Goal: Task Accomplishment & Management: Use online tool/utility

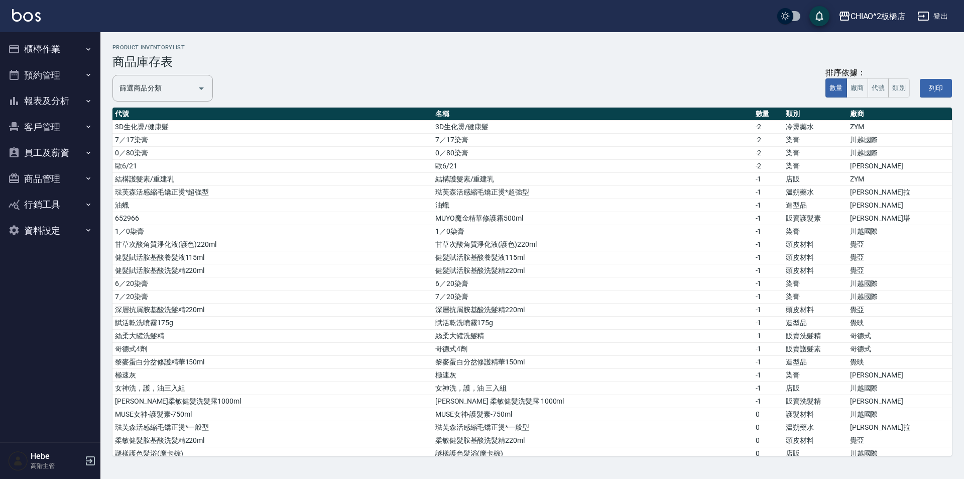
click at [62, 48] on button "櫃檯作業" at bounding box center [50, 49] width 92 height 26
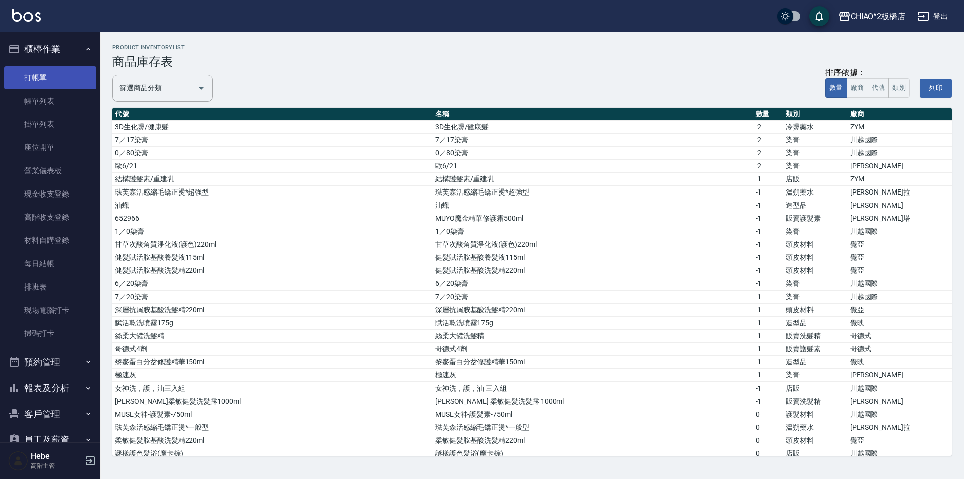
click at [65, 83] on link "打帳單" at bounding box center [50, 77] width 92 height 23
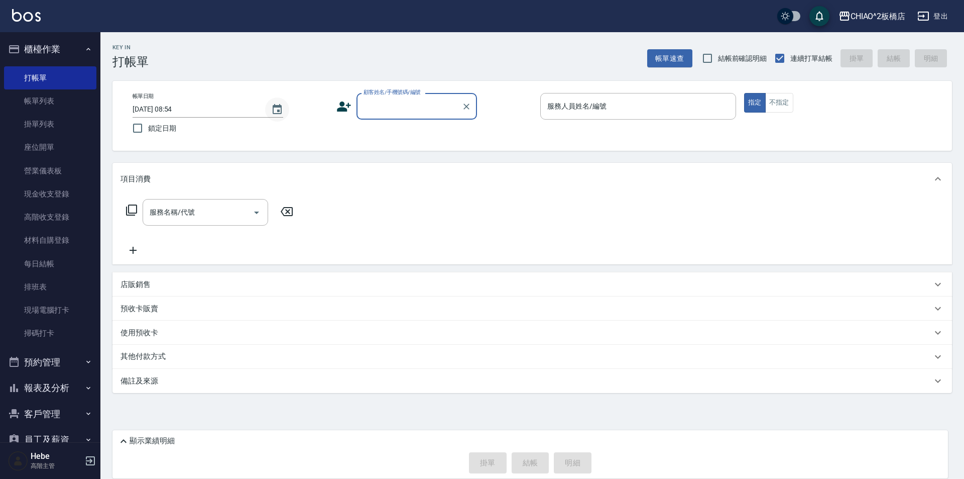
click at [276, 113] on icon "Choose date, selected date is 2025-09-16" at bounding box center [277, 109] width 9 height 10
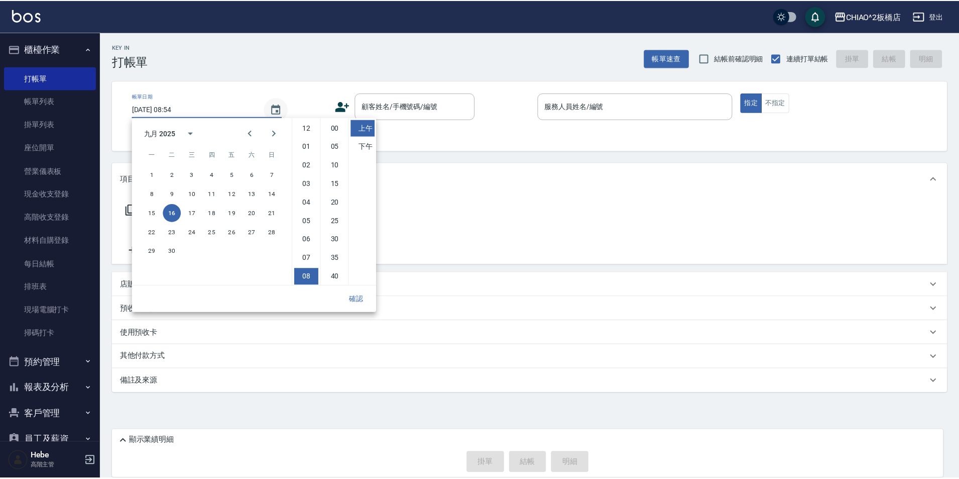
scroll to position [56, 0]
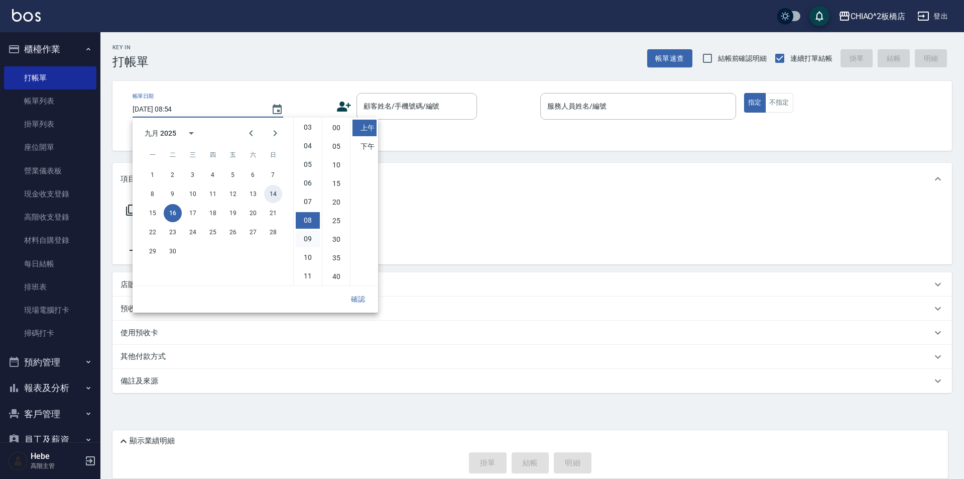
click at [272, 198] on button "14" at bounding box center [273, 194] width 18 height 18
type input "[DATE] 08:54"
click at [366, 302] on button "確認" at bounding box center [358, 299] width 32 height 19
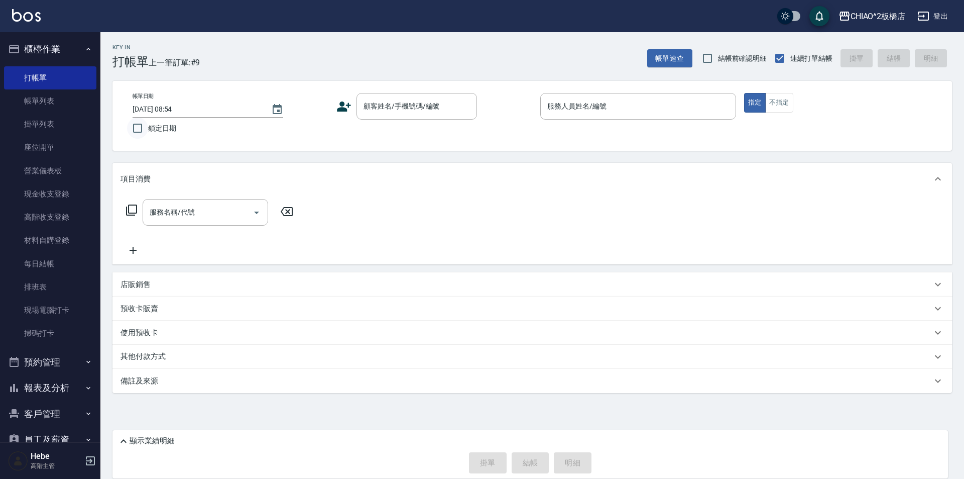
click at [138, 134] on input "鎖定日期" at bounding box center [137, 128] width 21 height 21
checkbox input "true"
click at [365, 113] on input "顧客姓名/手機號碼/編號" at bounding box center [409, 106] width 96 height 18
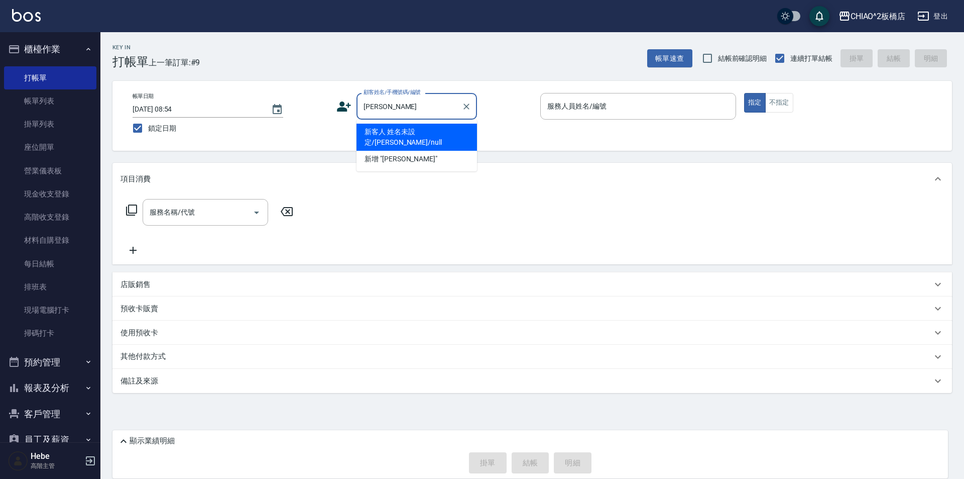
click at [434, 131] on li "新客人 姓名未設定/[PERSON_NAME]/null" at bounding box center [417, 137] width 121 height 27
type input "新客人 姓名未設定/[PERSON_NAME]/null"
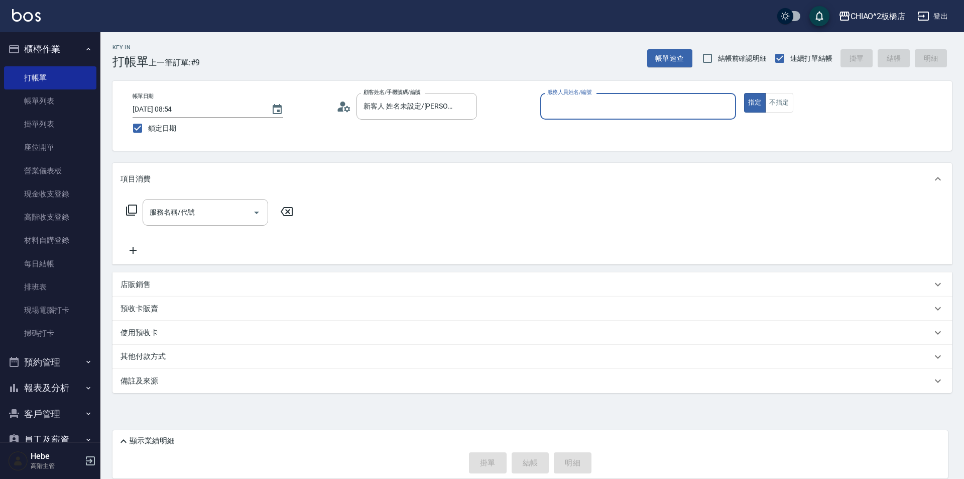
click at [481, 115] on input "服務人員姓名/編號" at bounding box center [638, 106] width 187 height 18
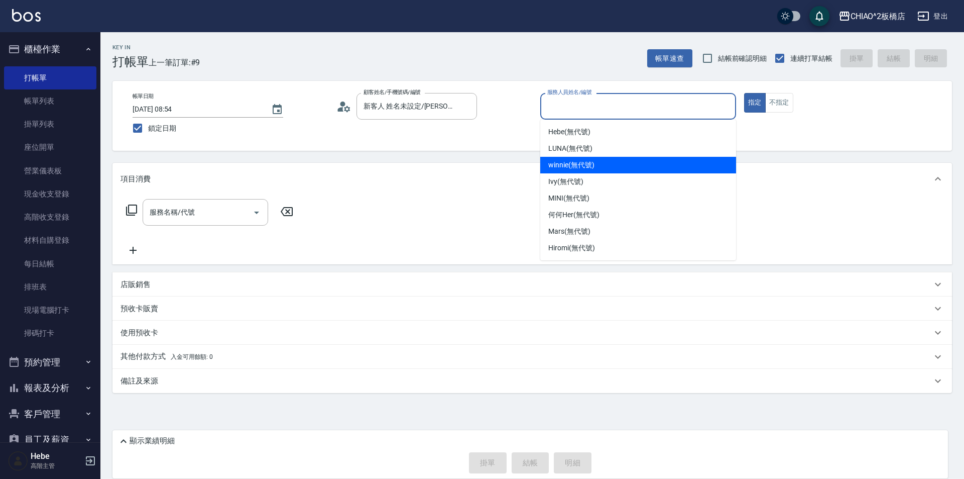
click at [481, 160] on span "winnie (無代號)" at bounding box center [571, 165] width 46 height 11
type input "winnie(無代號)"
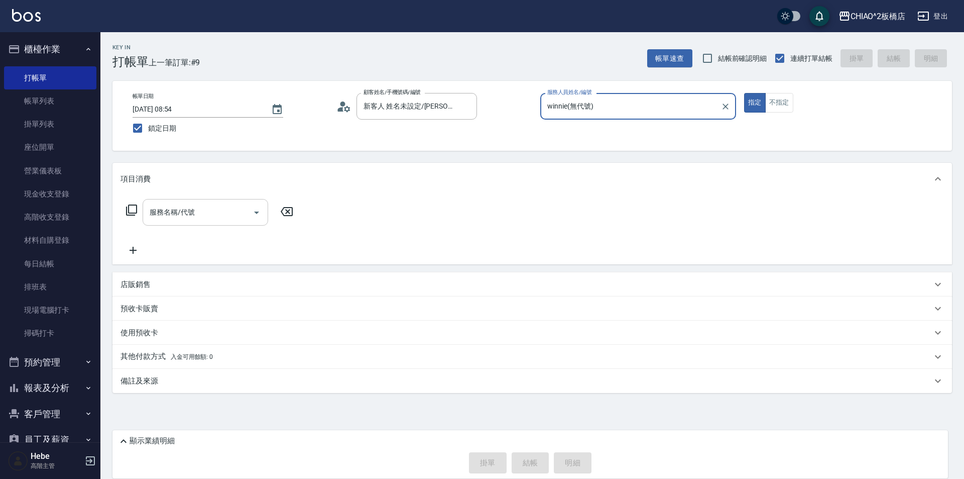
click at [166, 208] on div "服務名稱/代號 服務名稱/代號" at bounding box center [206, 212] width 126 height 27
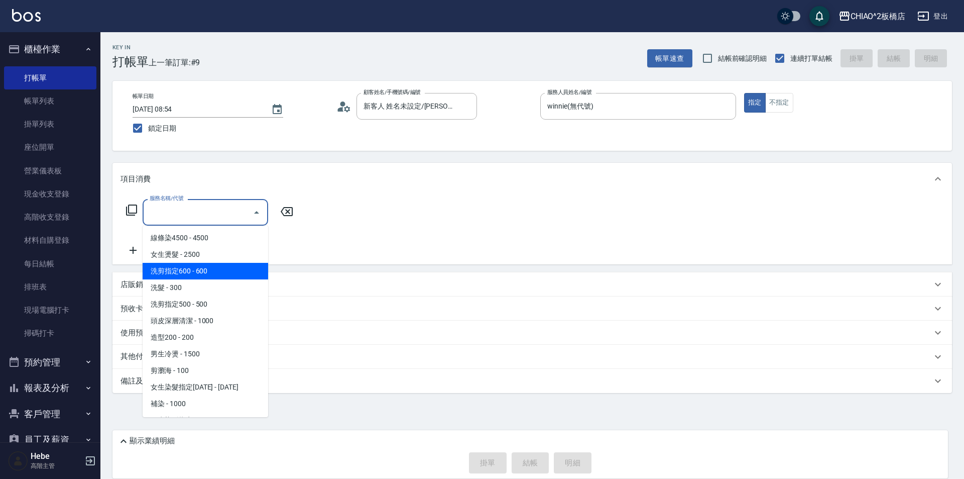
click at [191, 276] on span "洗剪指定600 - 600" at bounding box center [206, 271] width 126 height 17
type input "洗剪指定600(96678)"
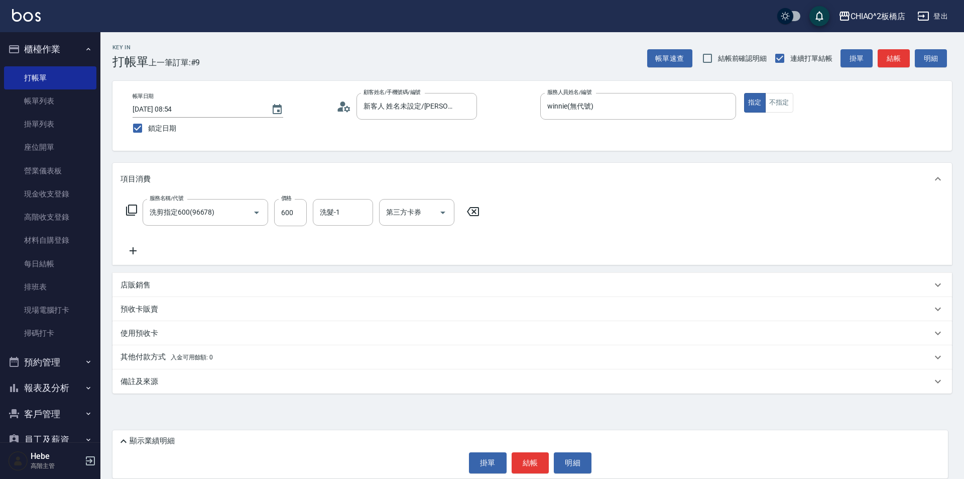
click at [127, 249] on icon at bounding box center [133, 251] width 25 height 12
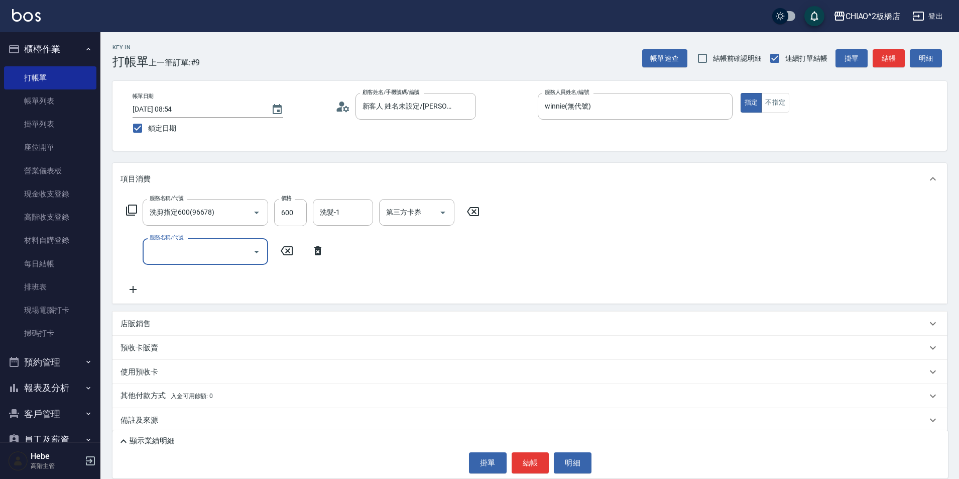
click at [189, 260] on input "服務名稱/代號" at bounding box center [197, 252] width 101 height 18
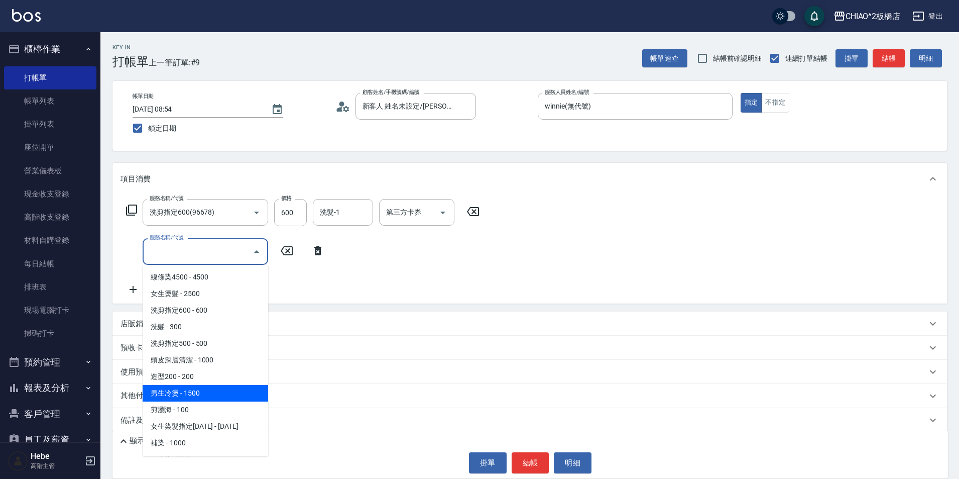
drag, startPoint x: 230, startPoint y: 391, endPoint x: 248, endPoint y: 345, distance: 49.0
click at [230, 390] on span "男生冷燙 - 1500" at bounding box center [206, 393] width 126 height 17
type input "男生冷燙(96688)"
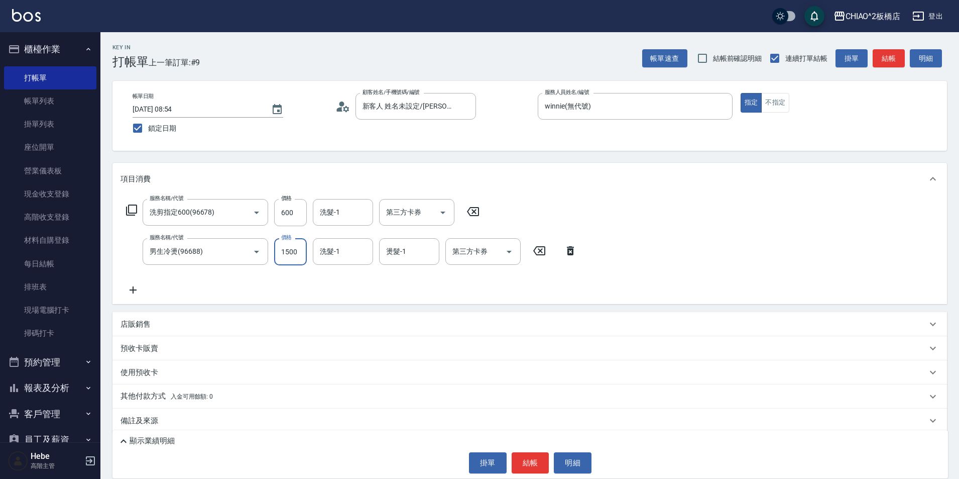
click at [300, 260] on input "1500" at bounding box center [290, 251] width 33 height 27
type input "2000"
click at [146, 325] on p "店販銷售" at bounding box center [136, 324] width 30 height 11
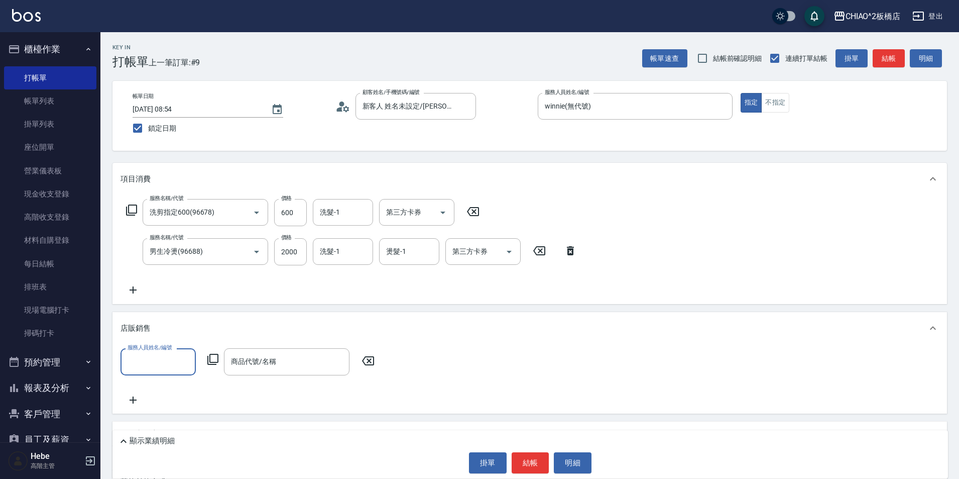
scroll to position [0, 0]
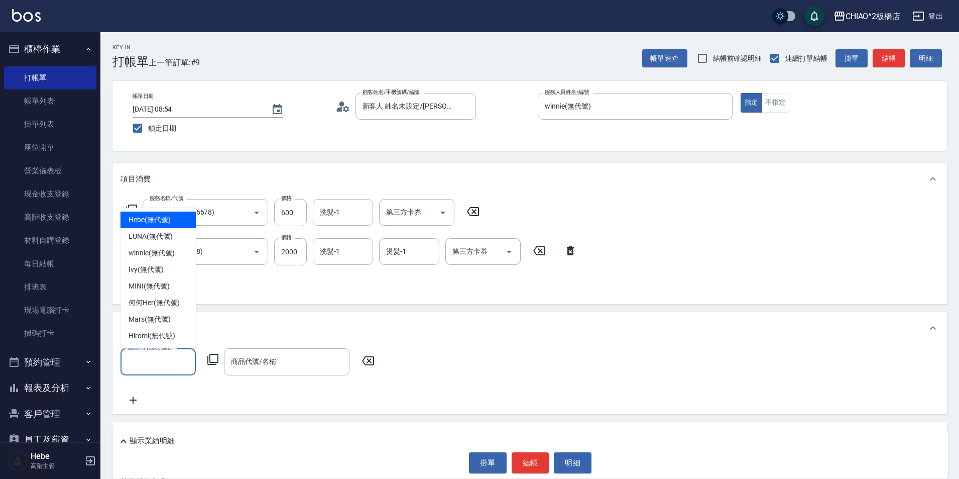
click at [167, 359] on input "服務人員姓名/編號" at bounding box center [158, 362] width 66 height 18
click at [167, 257] on span "winnie (無代號)" at bounding box center [152, 253] width 46 height 11
type input "winnie(無代號)"
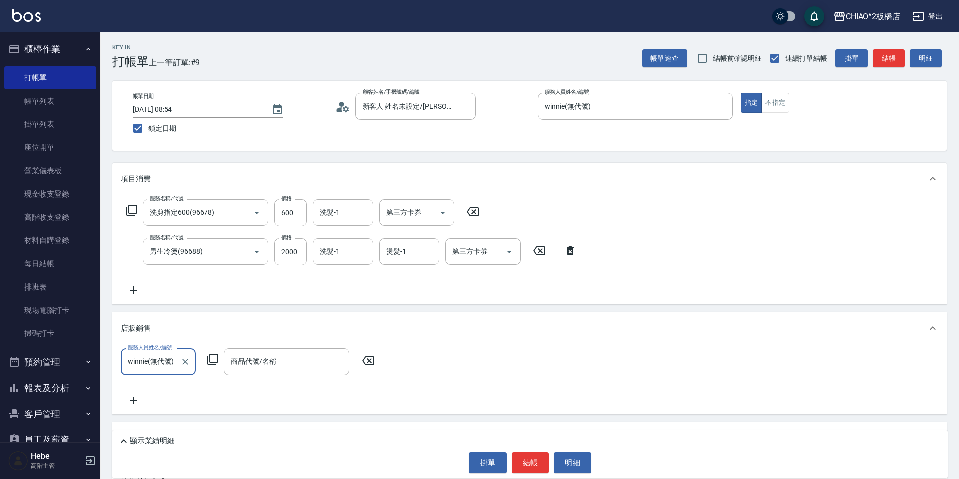
click at [215, 363] on icon at bounding box center [212, 359] width 11 height 11
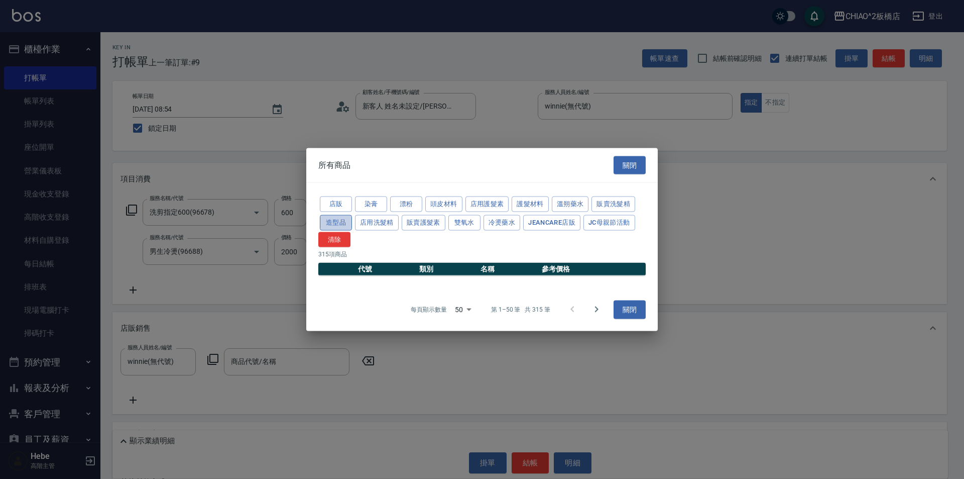
click at [347, 224] on button "造型品" at bounding box center [336, 222] width 32 height 16
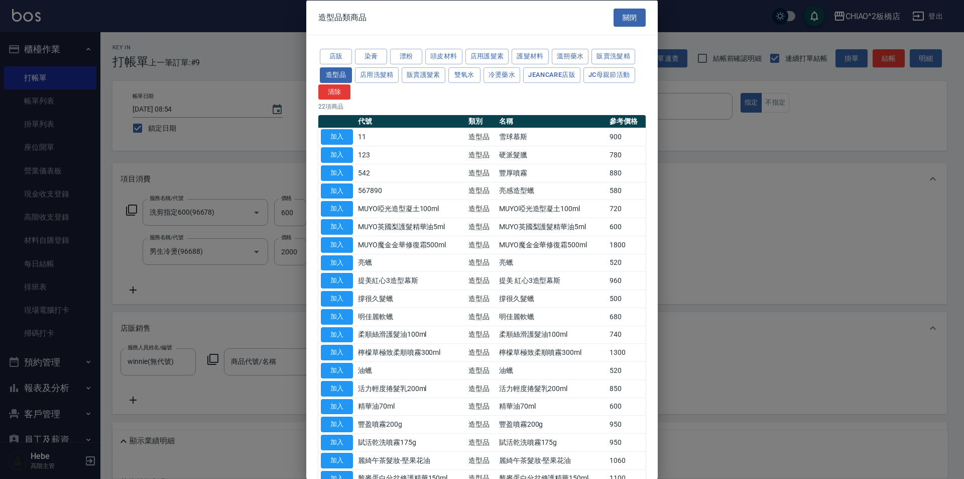
click at [481, 136] on td "造型品" at bounding box center [481, 137] width 31 height 18
click at [332, 140] on button "加入" at bounding box center [337, 137] width 32 height 16
type input "雪球慕斯"
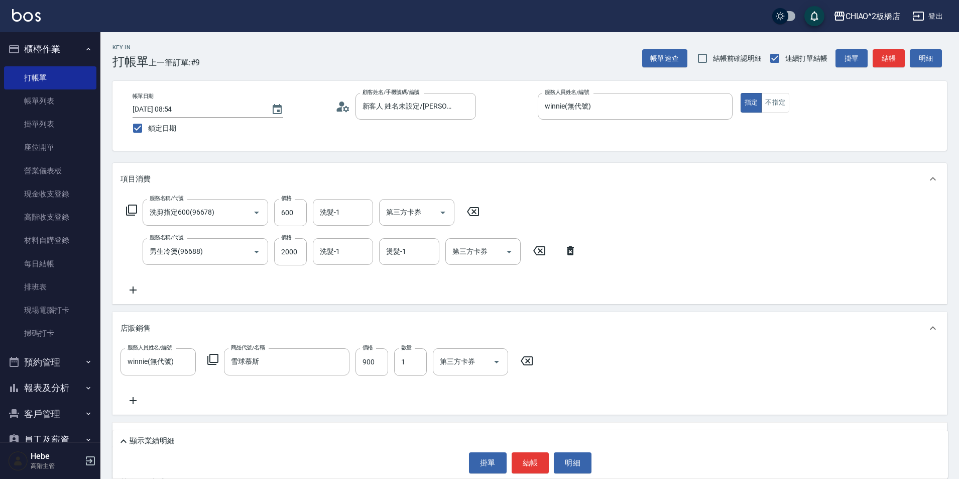
scroll to position [95, 0]
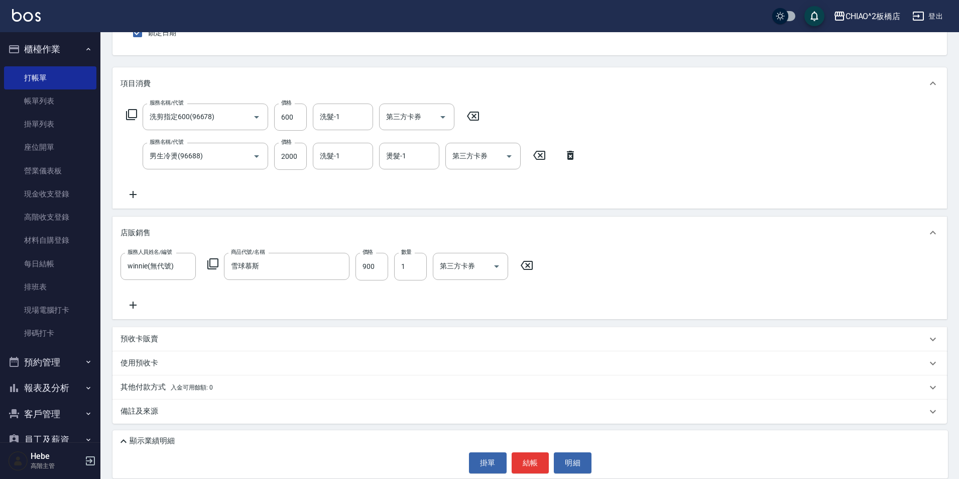
click at [221, 388] on div "其他付款方式 入金可用餘額: 0" at bounding box center [524, 387] width 807 height 11
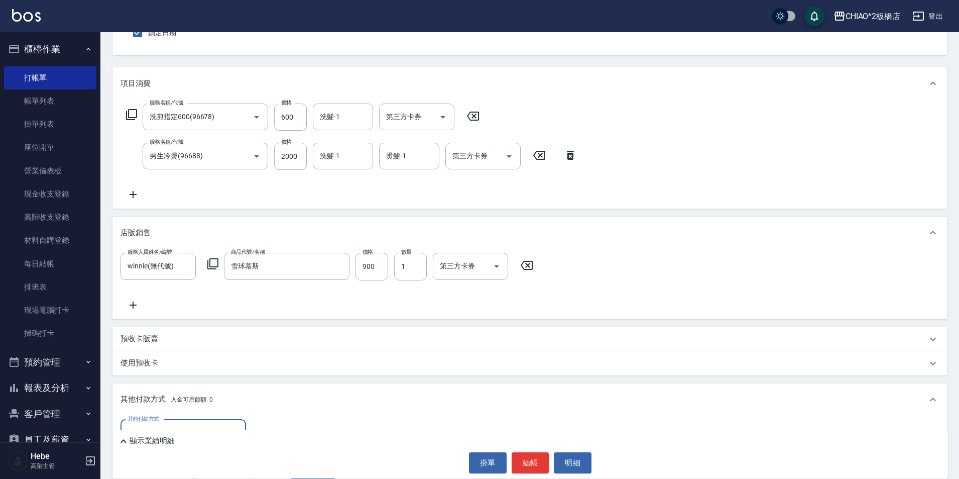
scroll to position [196, 0]
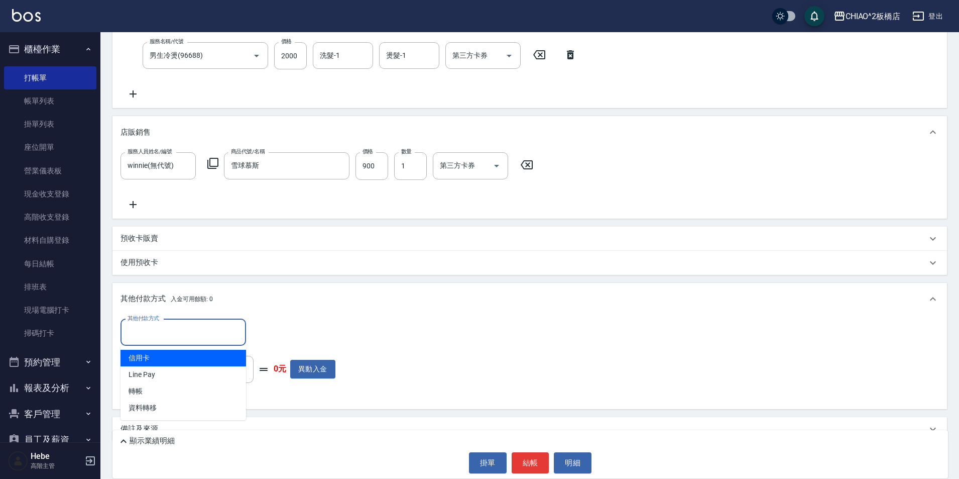
click at [192, 337] on input "其他付款方式" at bounding box center [183, 332] width 117 height 18
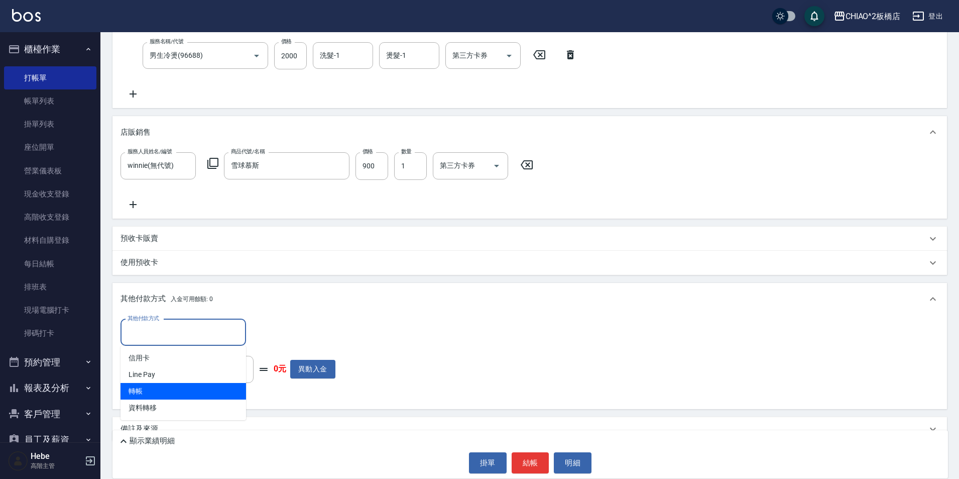
click at [192, 384] on span "轉帳" at bounding box center [184, 391] width 126 height 17
type input "轉帳"
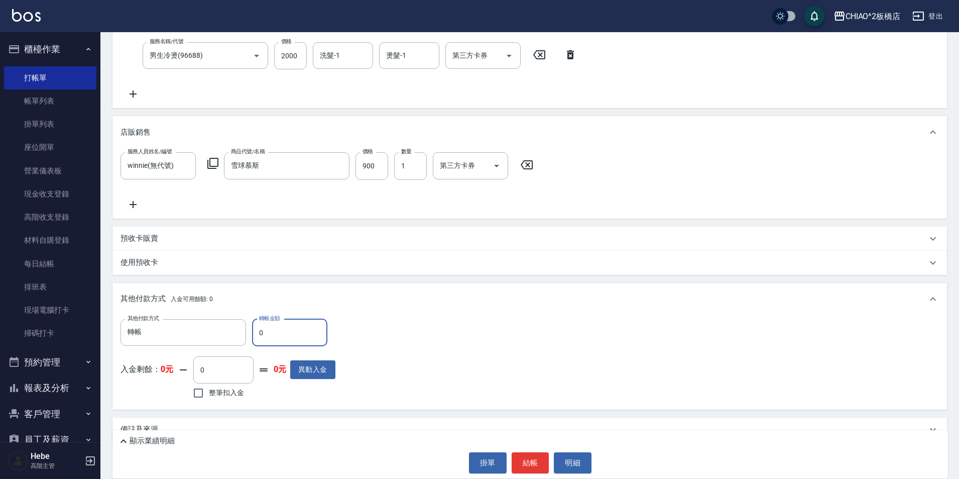
click at [274, 324] on input "0" at bounding box center [289, 332] width 75 height 27
type input "3500"
click at [481, 459] on button "結帳" at bounding box center [531, 462] width 38 height 21
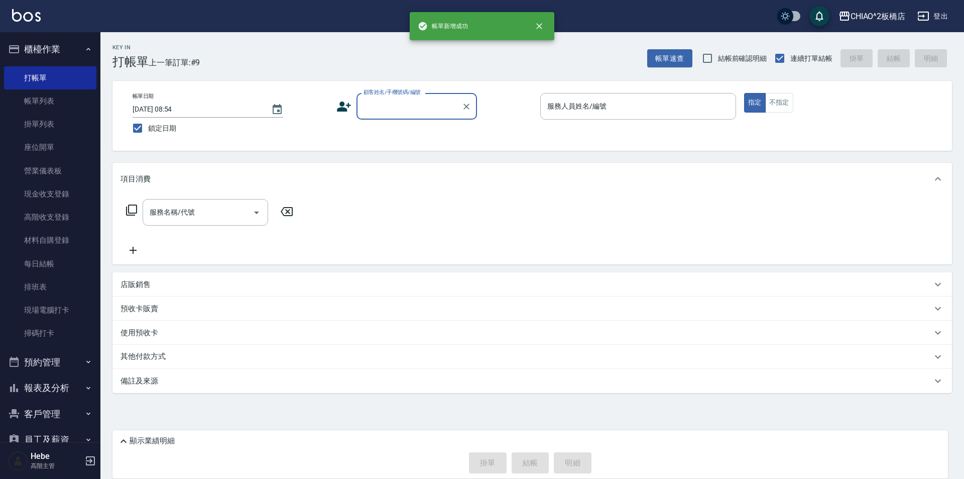
scroll to position [0, 0]
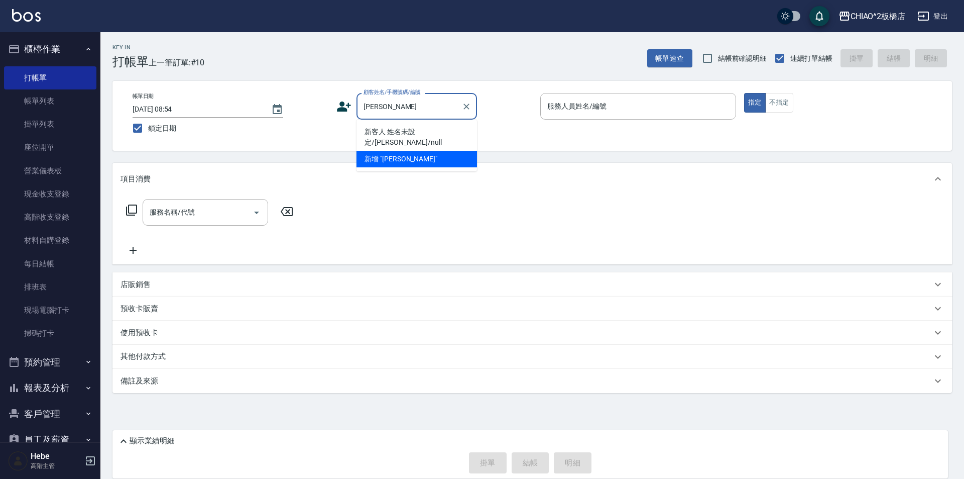
click at [409, 137] on li "新客人 姓名未設定/[PERSON_NAME]/null" at bounding box center [417, 137] width 121 height 27
type input "新客人 姓名未設定/[PERSON_NAME]/null"
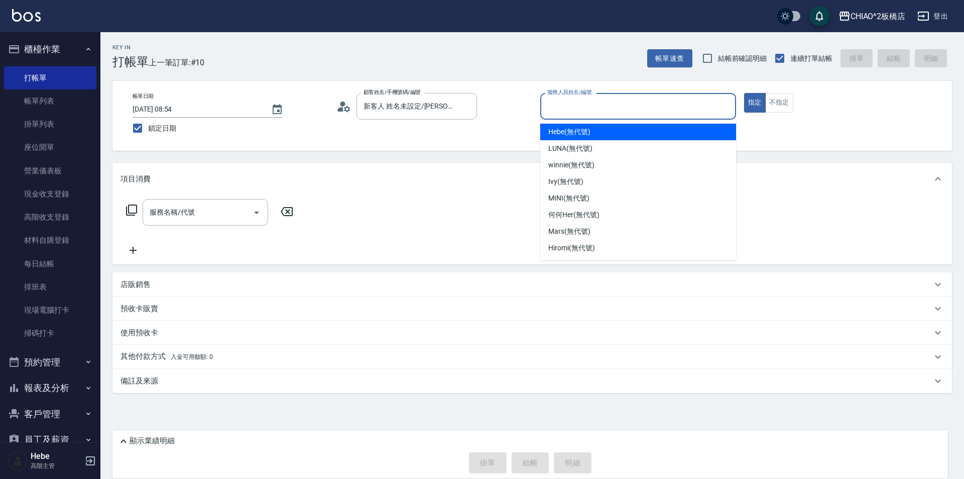
click at [481, 111] on input "服務人員姓名/編號" at bounding box center [638, 106] width 187 height 18
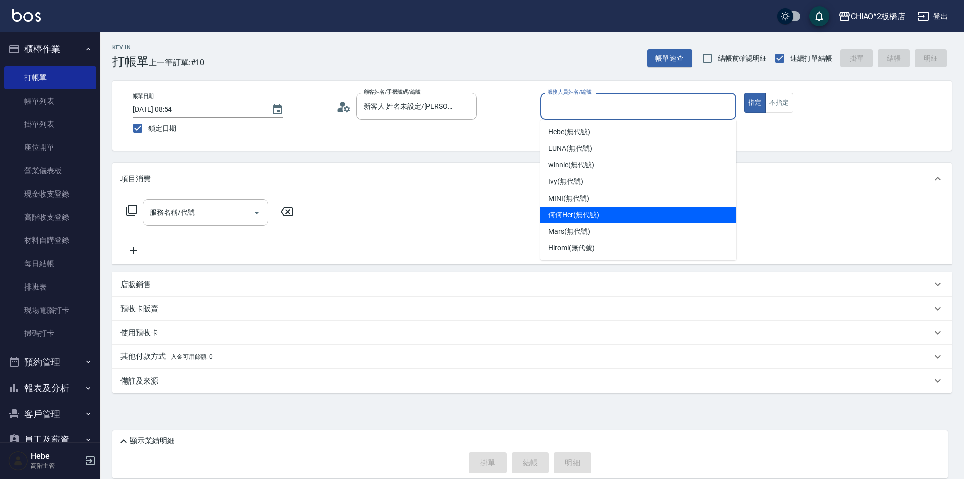
click at [481, 216] on span "何何Her (無代號)" at bounding box center [573, 214] width 51 height 11
type input "何何Her (無代號)"
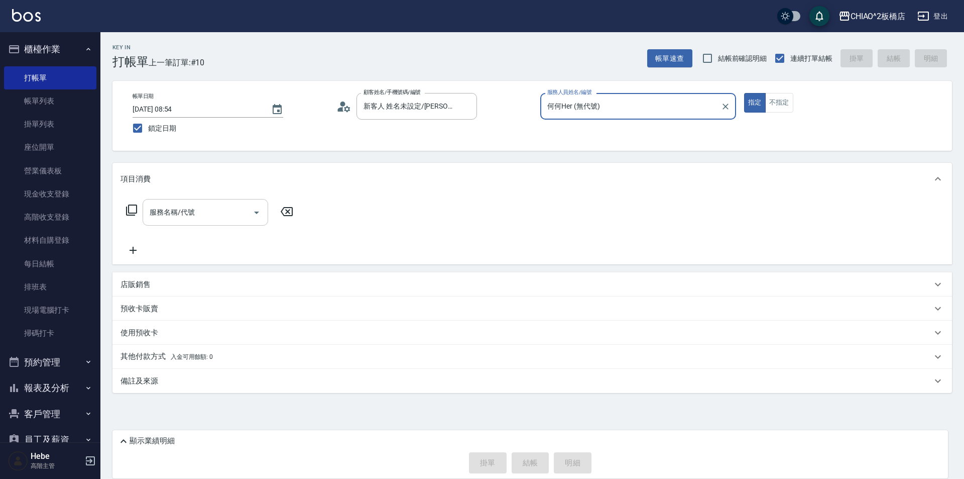
click at [234, 219] on input "服務名稱/代號" at bounding box center [197, 212] width 101 height 18
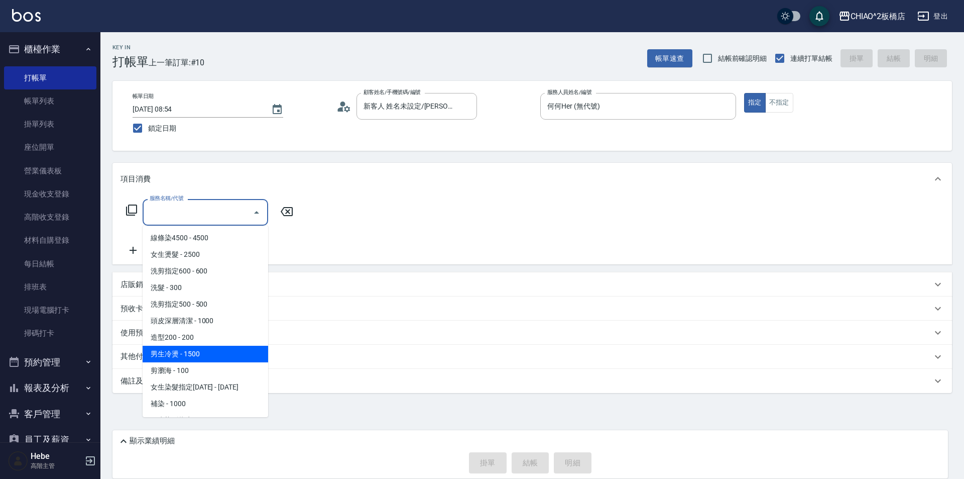
click at [210, 359] on span "男生冷燙 - 1500" at bounding box center [206, 354] width 126 height 17
type input "男生冷燙(96688)"
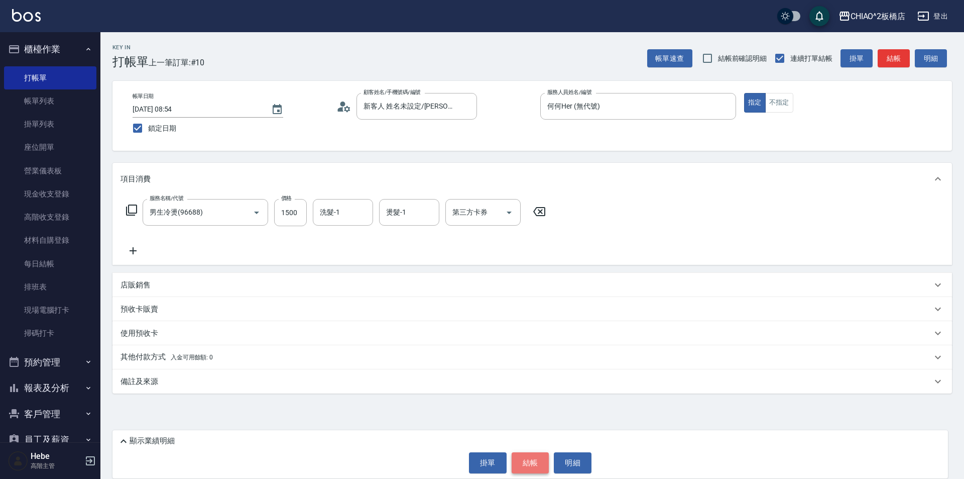
click at [481, 465] on button "結帳" at bounding box center [531, 462] width 38 height 21
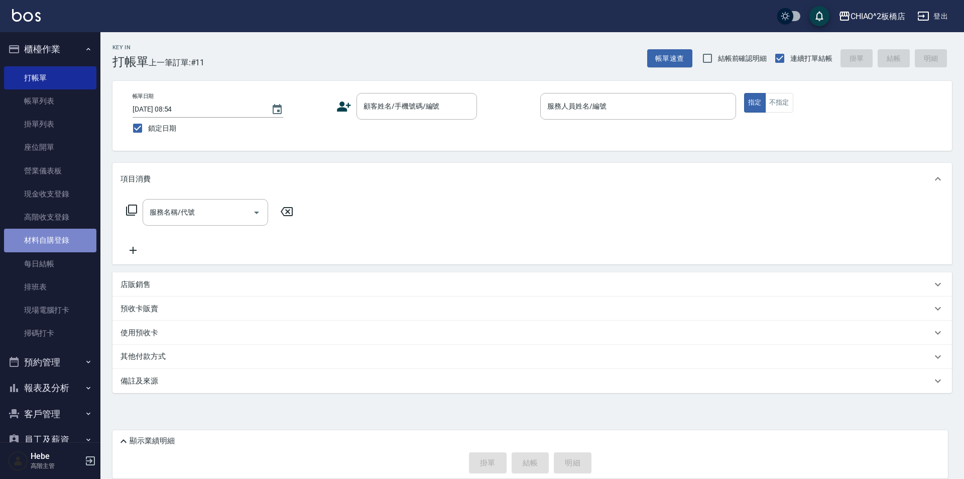
click at [59, 237] on link "材料自購登錄" at bounding box center [50, 239] width 92 height 23
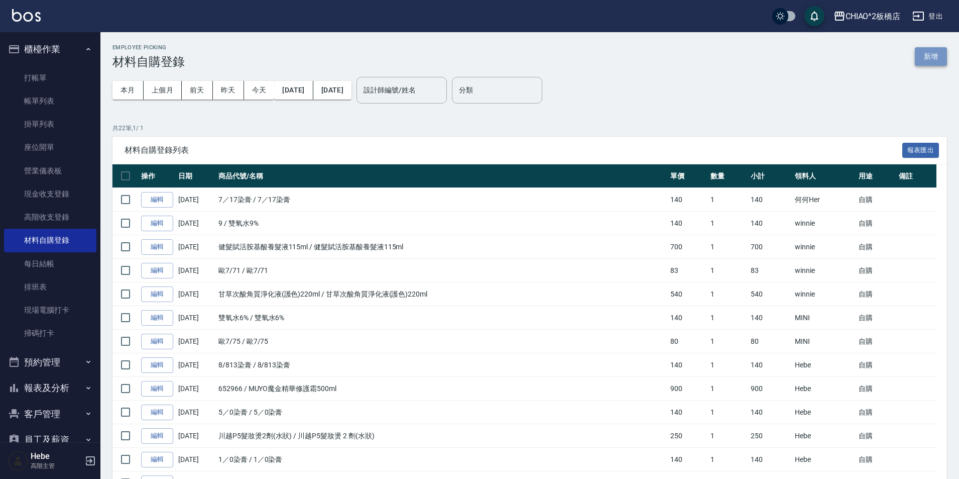
click at [481, 57] on button "新增" at bounding box center [931, 56] width 32 height 19
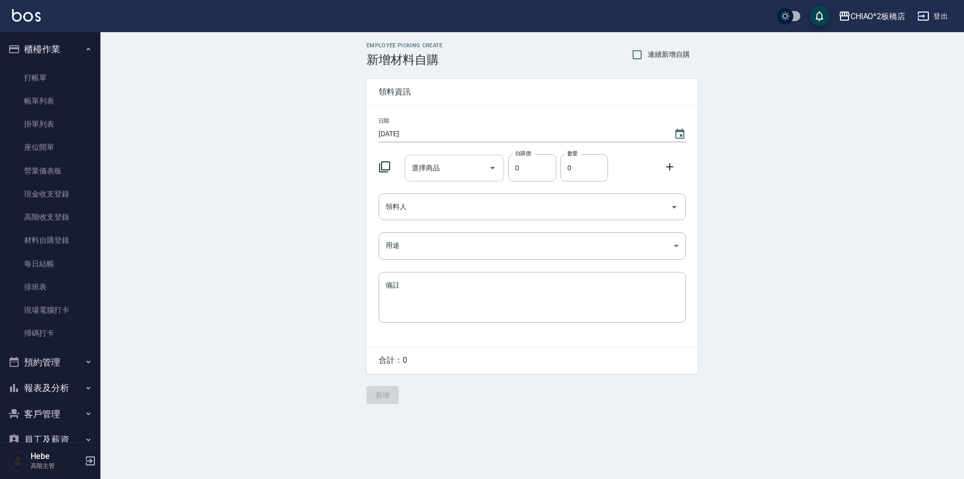
click at [465, 168] on input "選擇商品" at bounding box center [447, 168] width 76 height 18
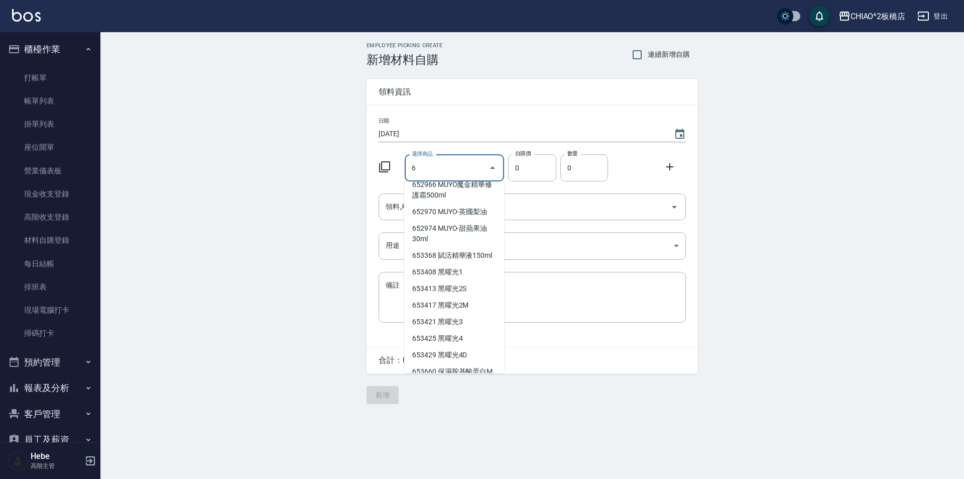
scroll to position [1261, 0]
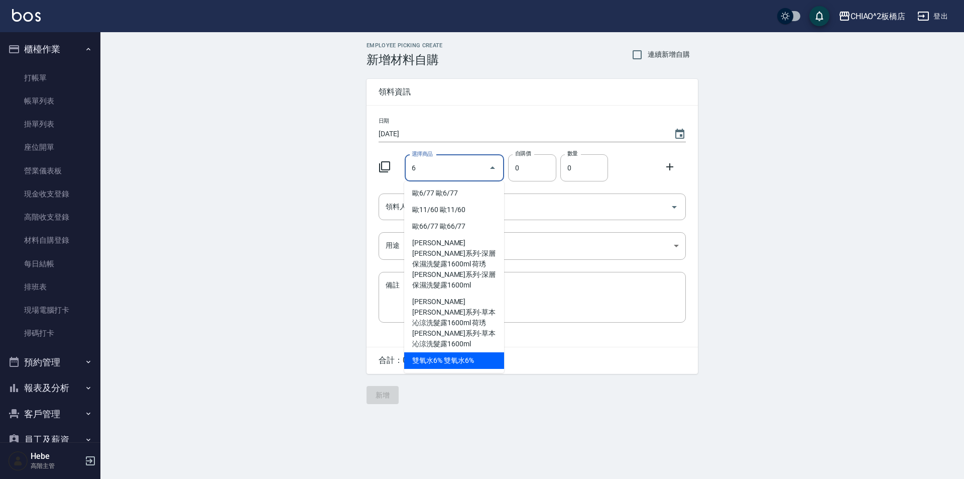
click at [435, 356] on li "雙氧水6% 雙氧水6%" at bounding box center [454, 360] width 100 height 17
type input "雙氧水6%"
type input "140"
type input "1"
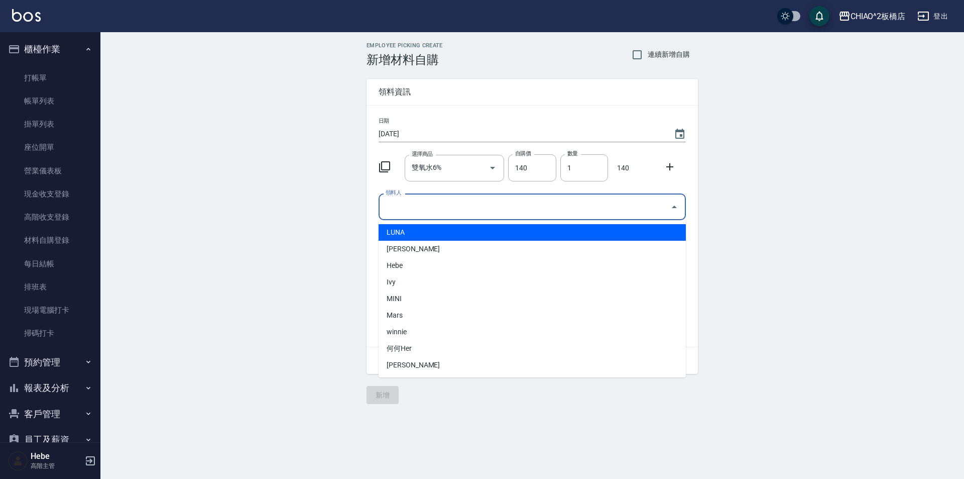
click at [481, 208] on input "領料人" at bounding box center [524, 207] width 283 height 18
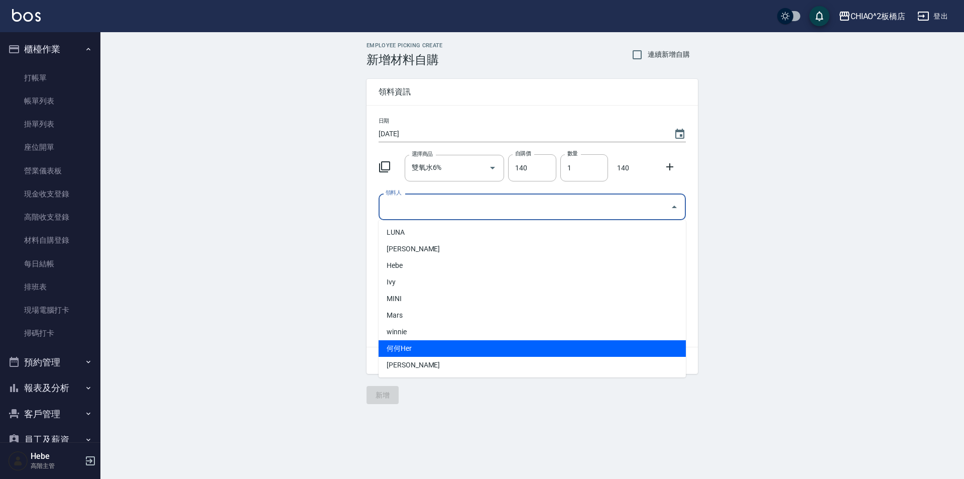
click at [453, 342] on li "何何Her" at bounding box center [532, 348] width 307 height 17
type input "何何Her"
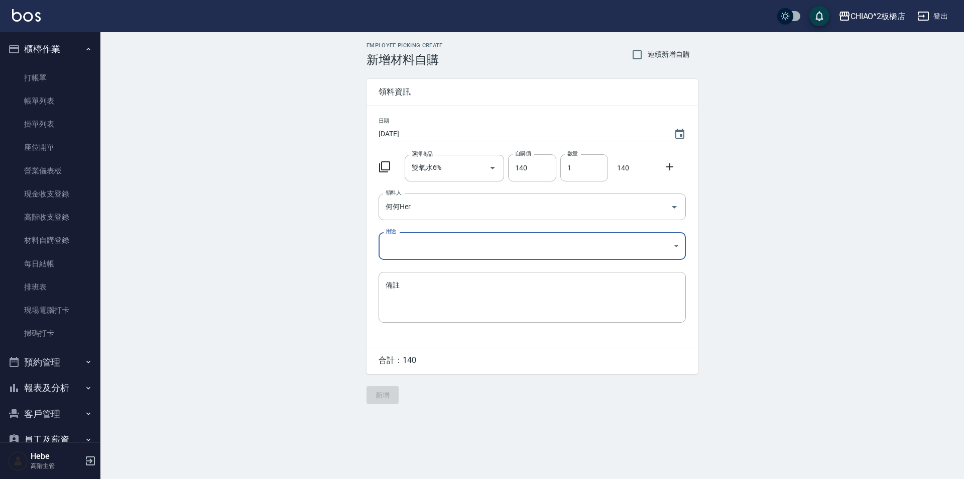
click at [481, 170] on icon at bounding box center [669, 166] width 7 height 7
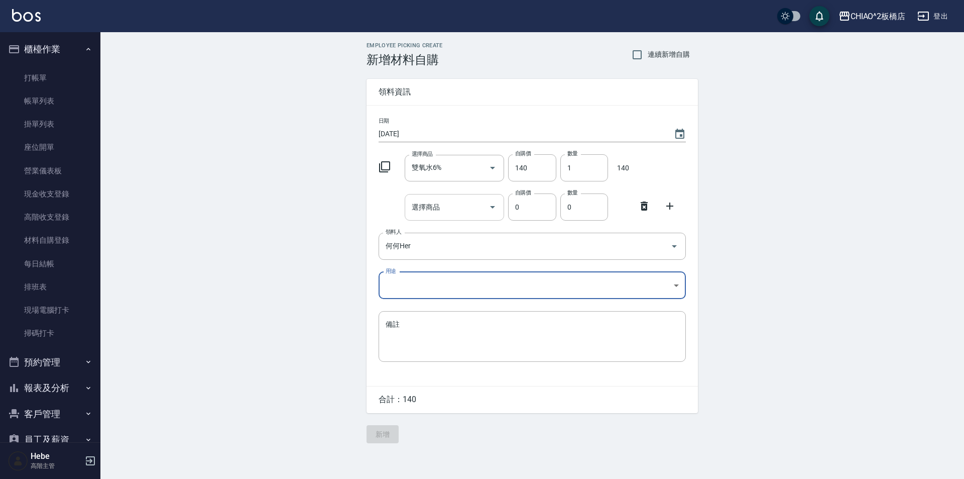
click at [474, 213] on input "選擇商品" at bounding box center [447, 207] width 76 height 18
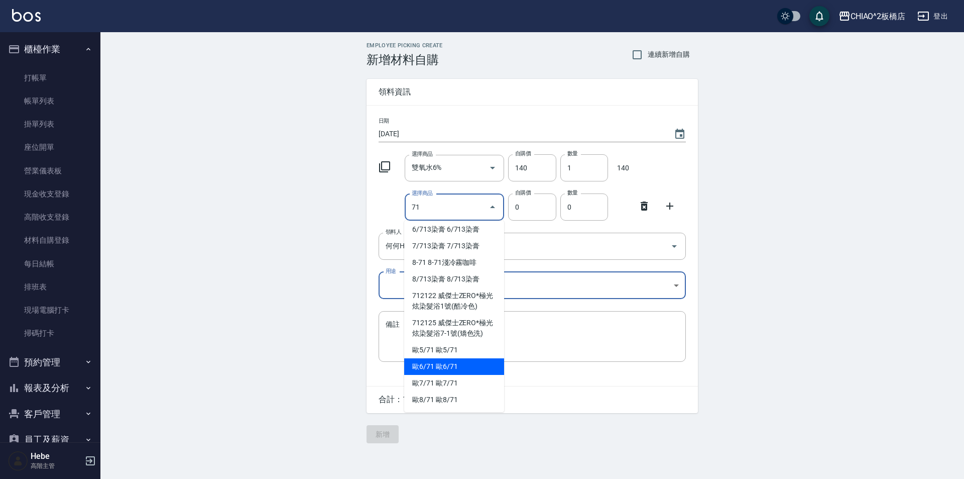
scroll to position [0, 0]
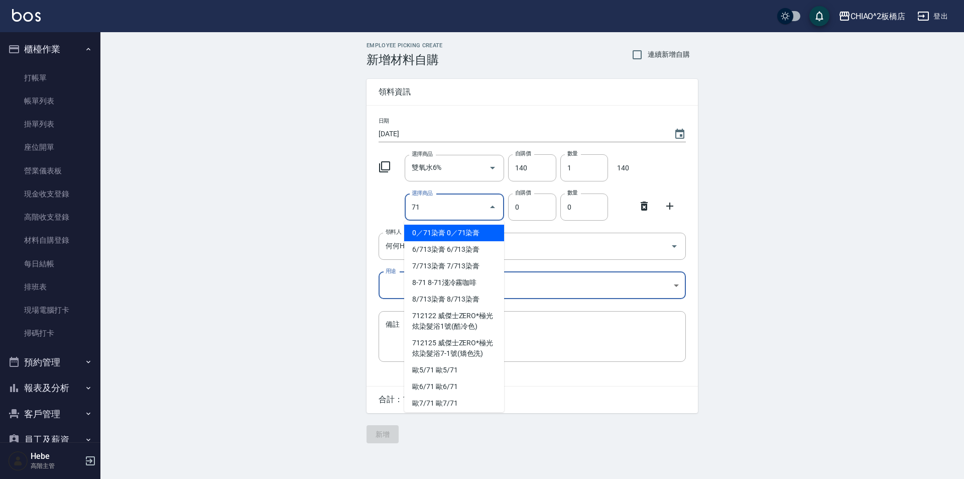
click at [417, 237] on li "0／71染膏 0／71染膏" at bounding box center [454, 232] width 100 height 17
type input "0／71染膏"
type input "140"
type input "1"
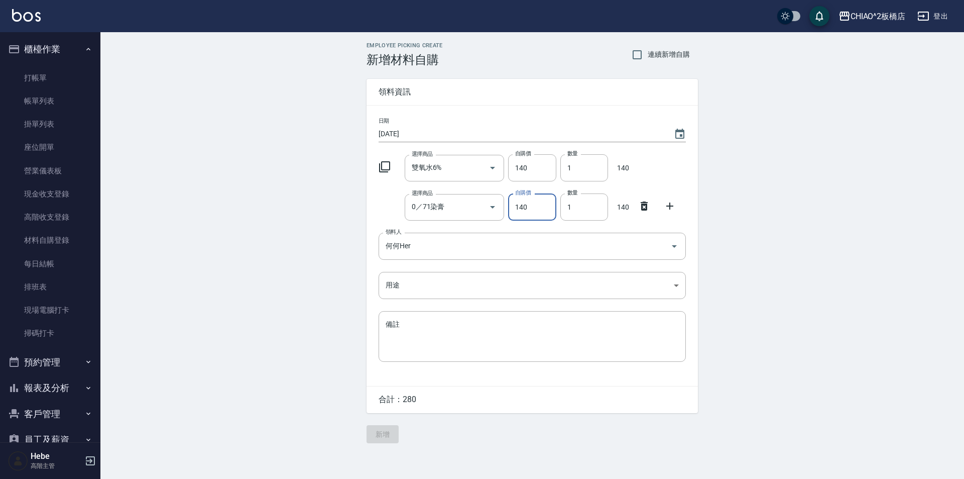
click at [481, 209] on icon at bounding box center [670, 206] width 12 height 12
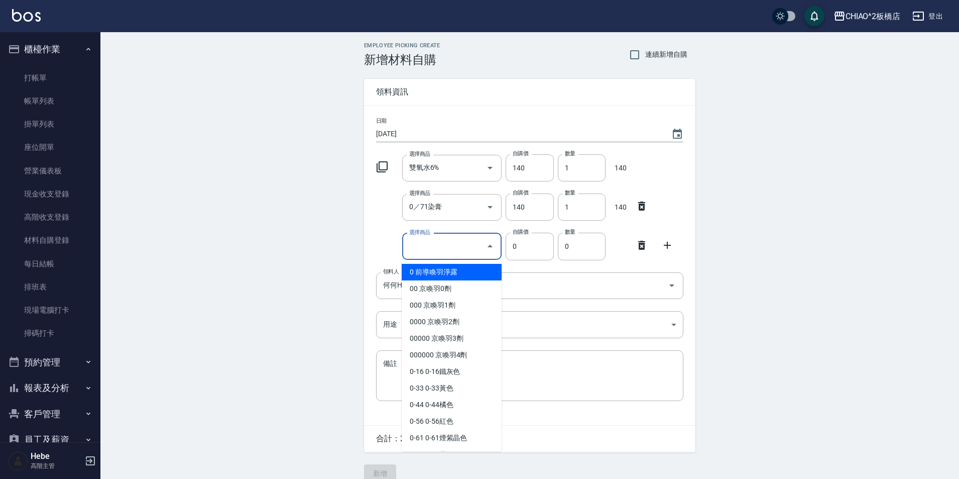
click at [469, 252] on input "選擇商品" at bounding box center [445, 247] width 76 height 18
click at [383, 169] on icon at bounding box center [382, 167] width 12 height 12
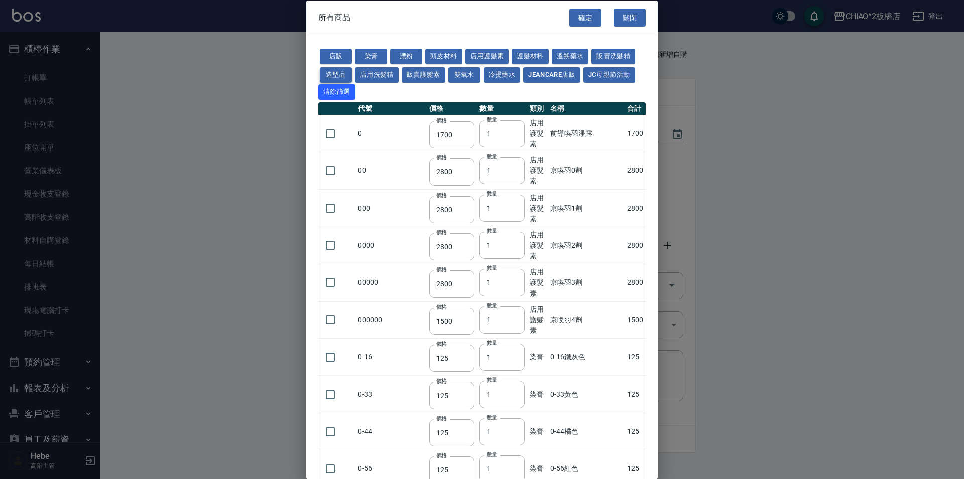
click at [335, 77] on button "造型品" at bounding box center [336, 75] width 32 height 16
type input "450"
type input "663"
type input "440"
type input "300"
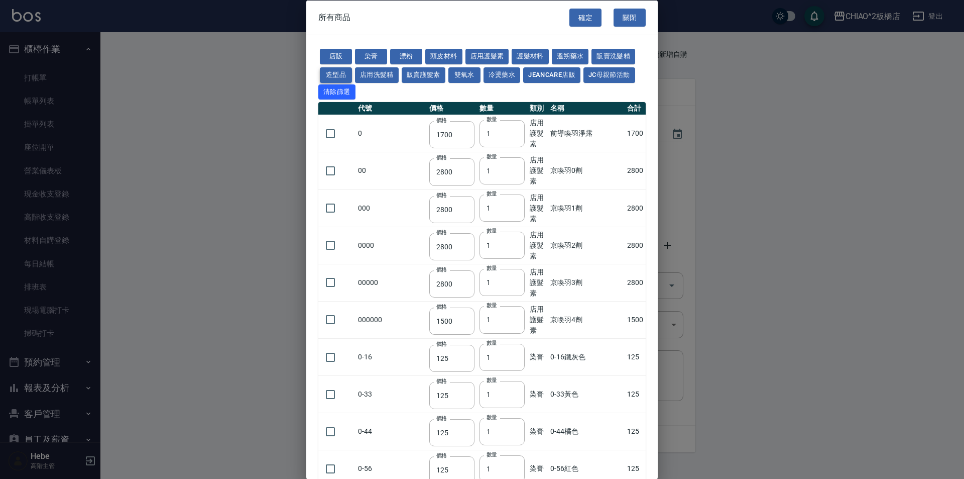
type input "160"
type input "290"
type input "360"
type input "300"
type input "900"
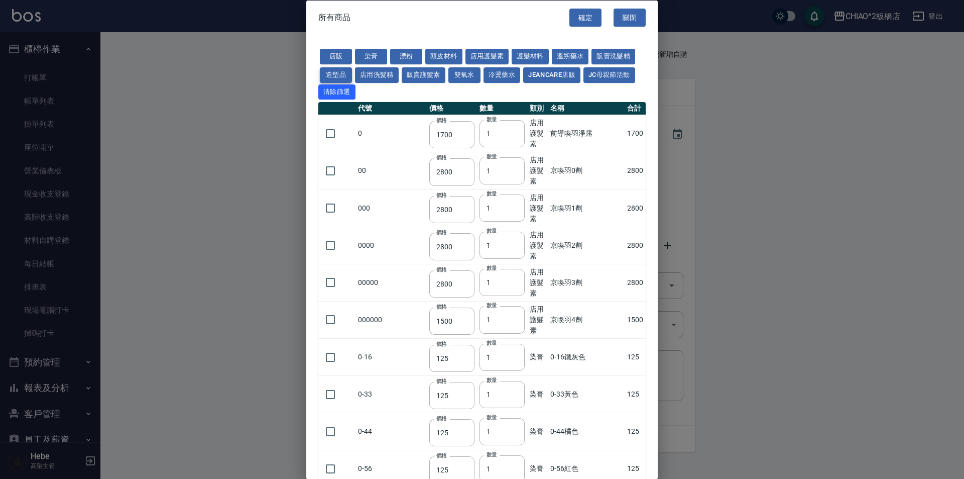
type input "260"
type input "480"
type input "250"
type input "340"
type input "370"
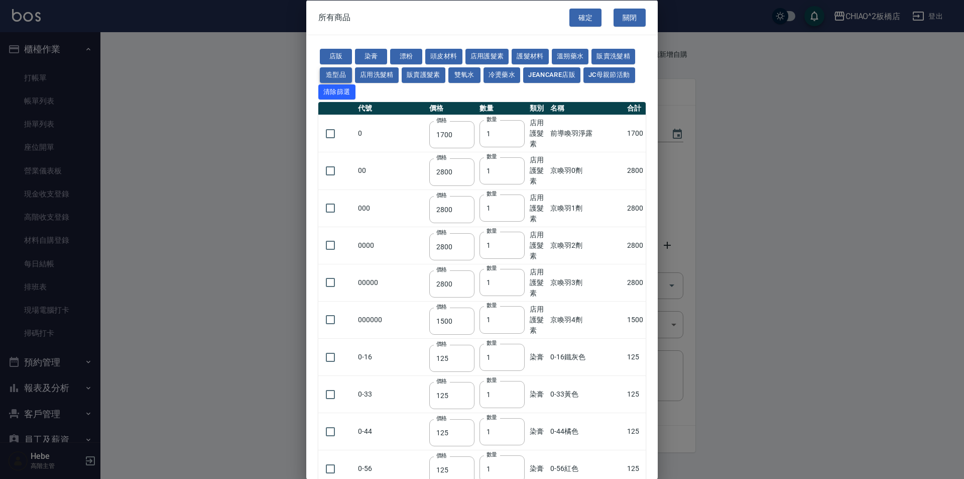
type input "650"
type input "260"
type input "425"
type input "300"
type input "475"
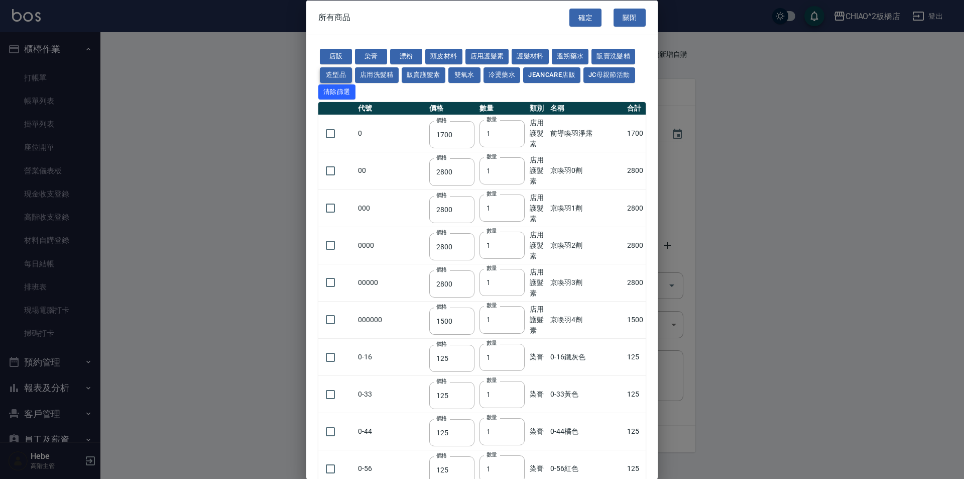
type input "475"
type input "530"
type input "550"
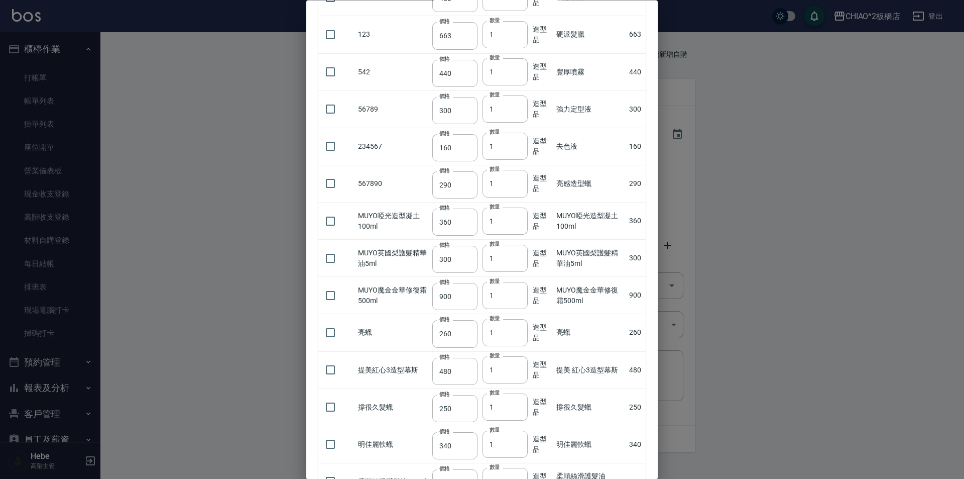
scroll to position [201, 0]
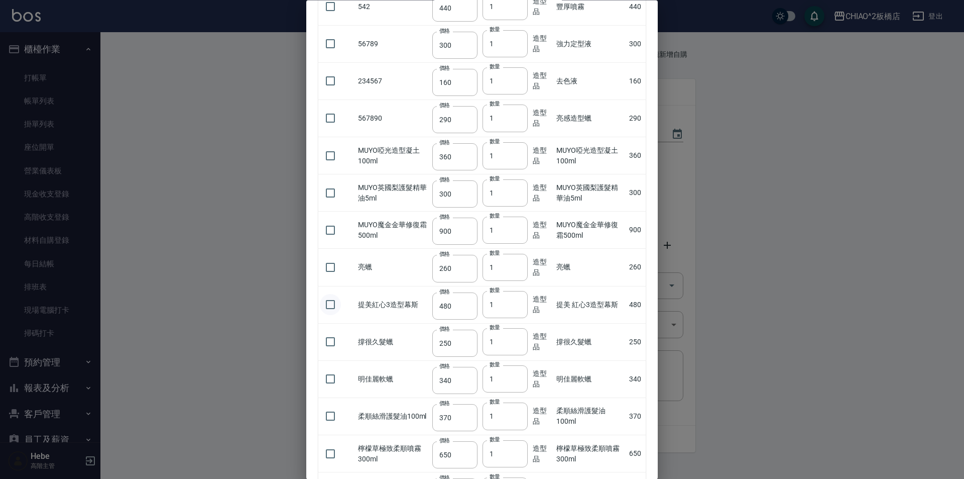
click at [329, 306] on input "checkbox" at bounding box center [330, 304] width 21 height 21
checkbox input "true"
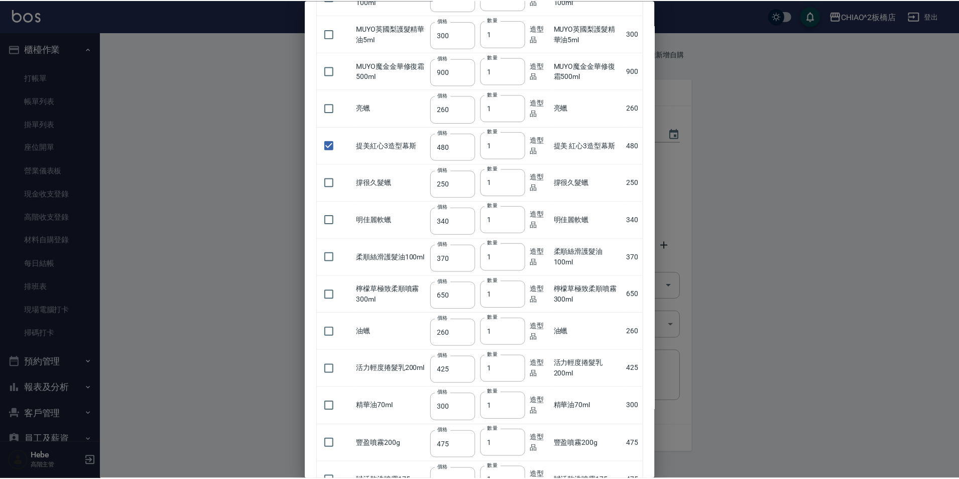
scroll to position [502, 0]
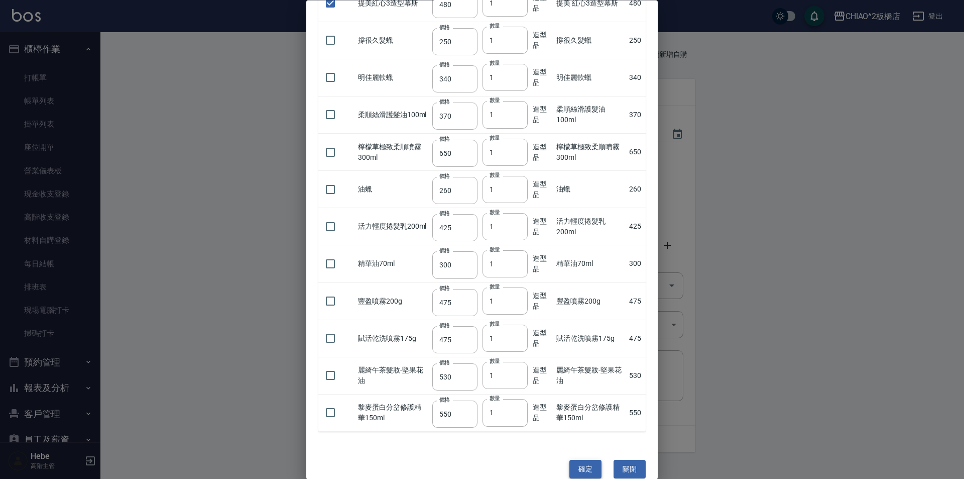
click at [481, 463] on button "確定" at bounding box center [585, 469] width 32 height 19
type input "提美 紅心3造型幕斯"
type input "480"
type input "1"
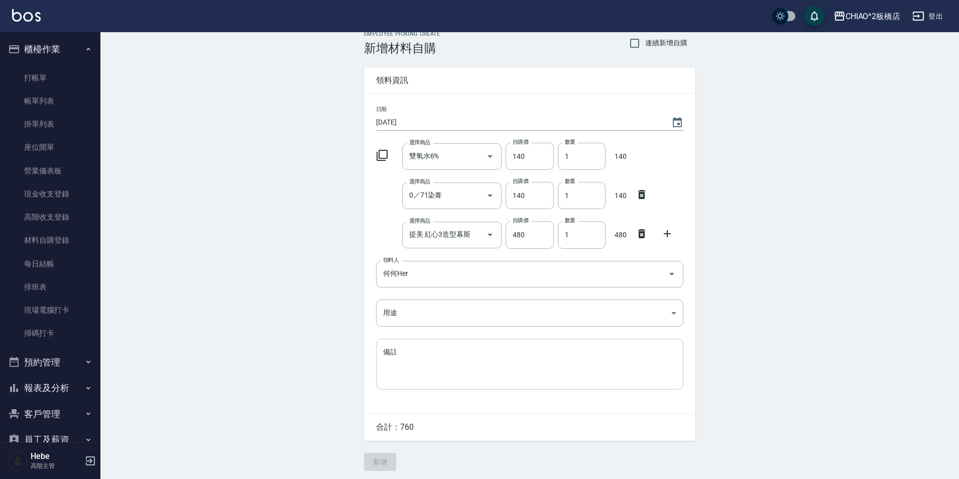
scroll to position [15, 0]
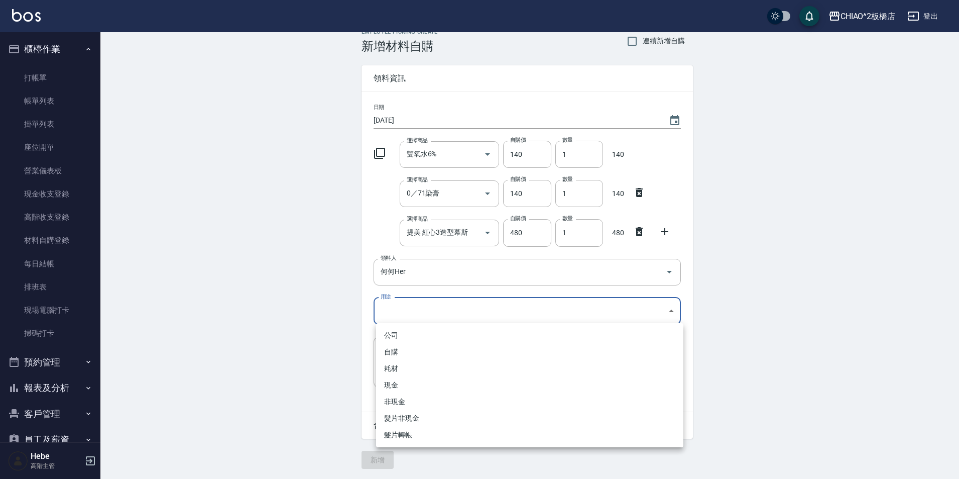
click at [481, 307] on body "CHIAO^2板橋店 登出 櫃檯作業 打帳單 帳單列表 掛單列表 座位開單 營業儀表板 現金收支登錄 高階收支登錄 材料自購登錄 每日結帳 排班表 現場電腦打…" at bounding box center [479, 232] width 959 height 492
click at [460, 353] on li "自購" at bounding box center [529, 351] width 307 height 17
type input "自購"
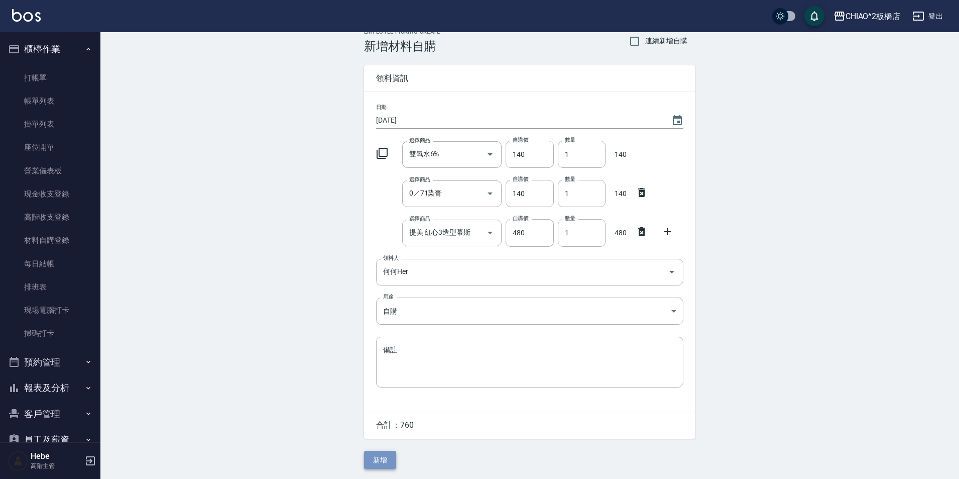
click at [387, 461] on button "新增" at bounding box center [380, 459] width 32 height 19
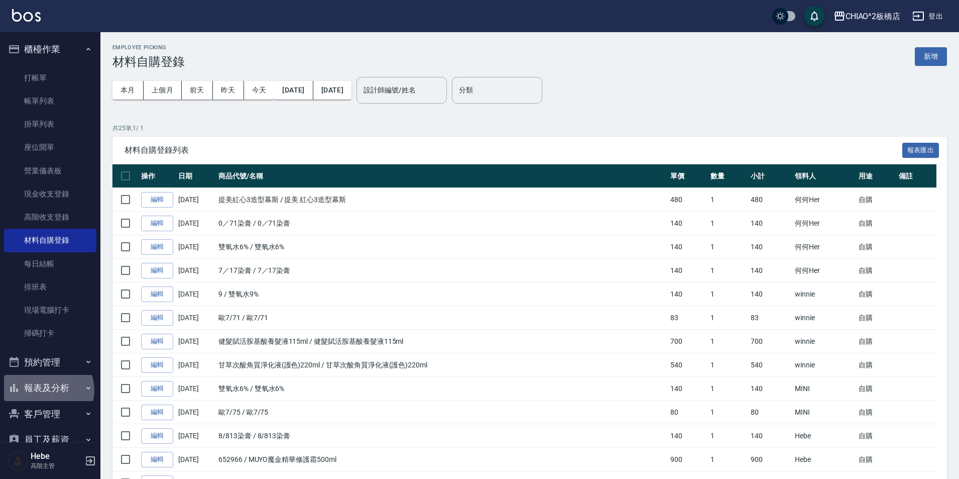
click at [48, 390] on button "報表及分析" at bounding box center [50, 388] width 92 height 26
click at [54, 410] on link "報表目錄" at bounding box center [50, 416] width 92 height 23
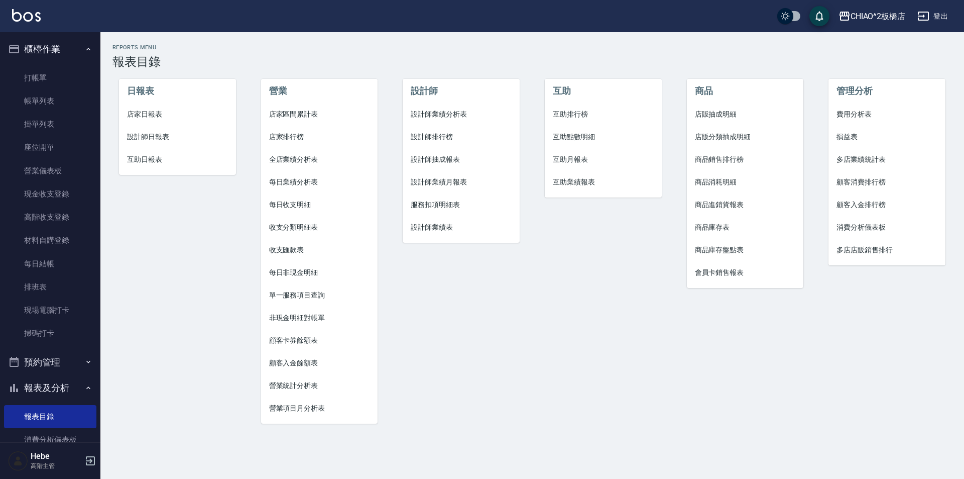
click at [138, 114] on span "店家日報表" at bounding box center [177, 114] width 101 height 11
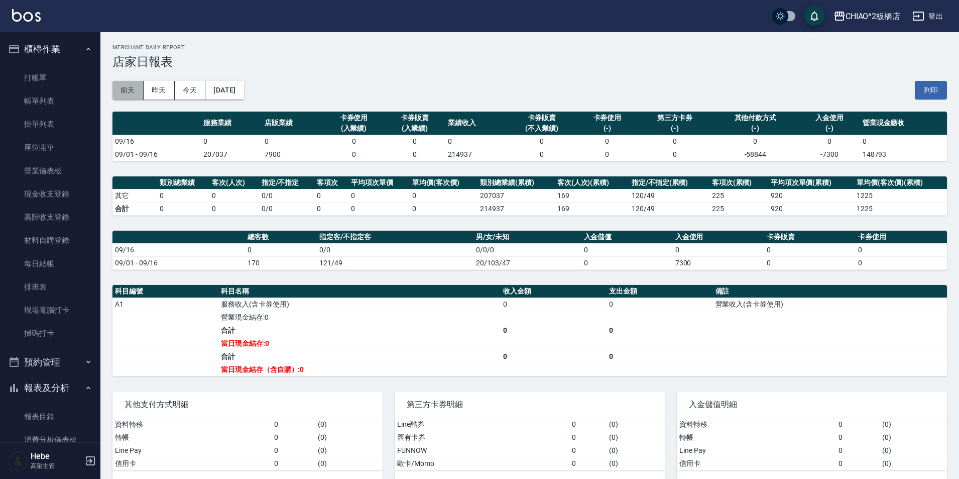
click at [132, 92] on button "前天" at bounding box center [127, 90] width 31 height 19
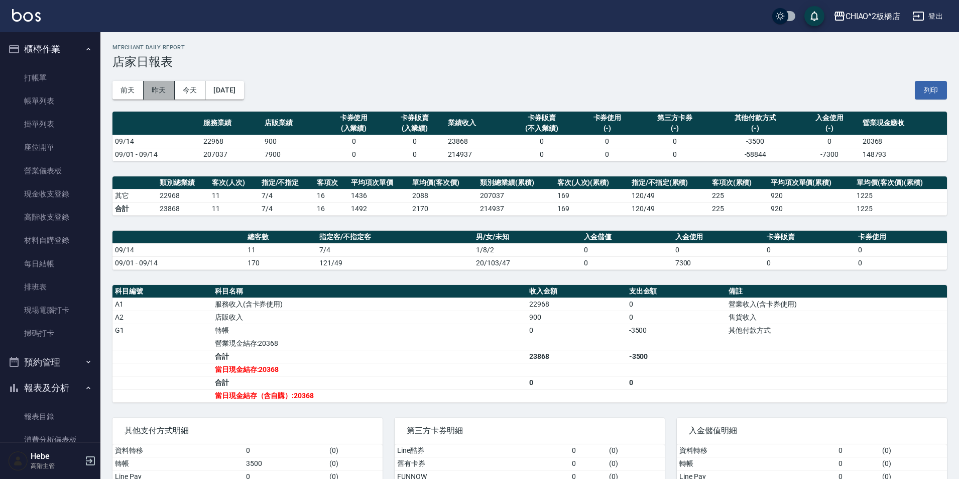
click at [168, 92] on button "昨天" at bounding box center [159, 90] width 31 height 19
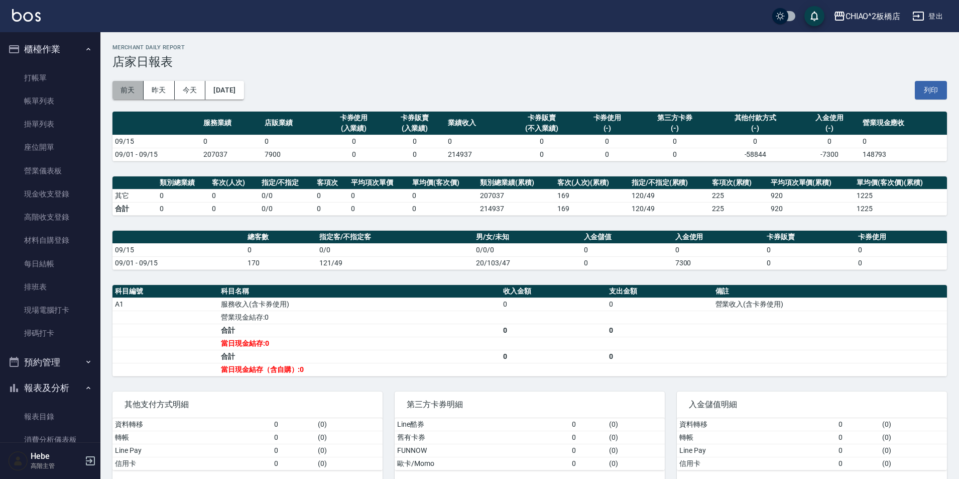
click at [135, 94] on button "前天" at bounding box center [127, 90] width 31 height 19
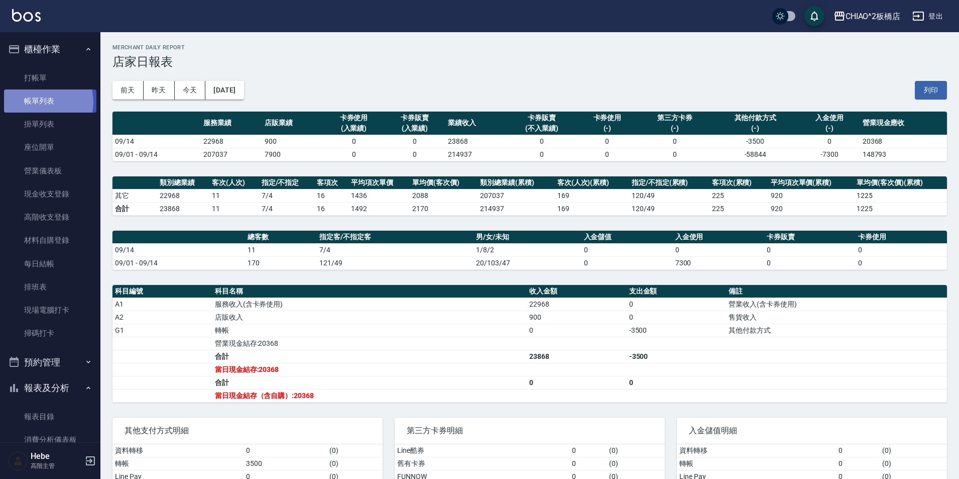
click at [39, 102] on link "帳單列表" at bounding box center [50, 100] width 92 height 23
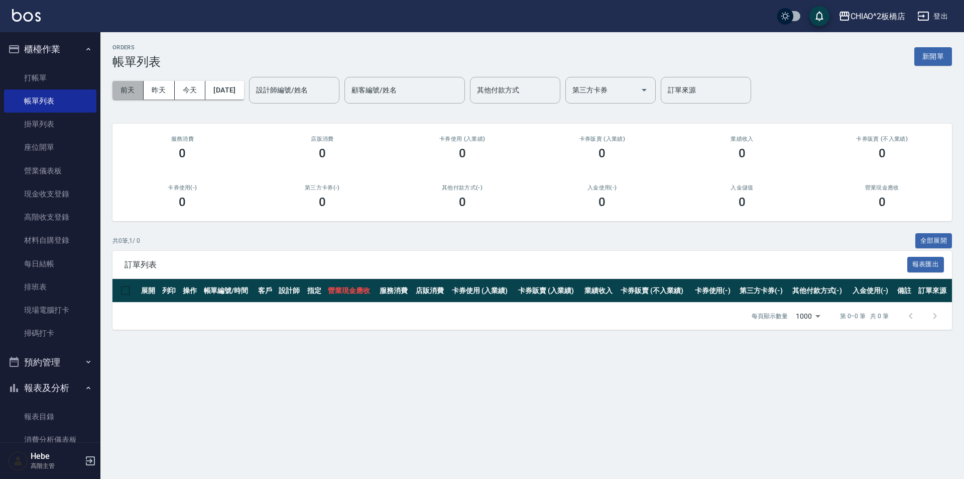
click at [134, 98] on button "前天" at bounding box center [127, 90] width 31 height 19
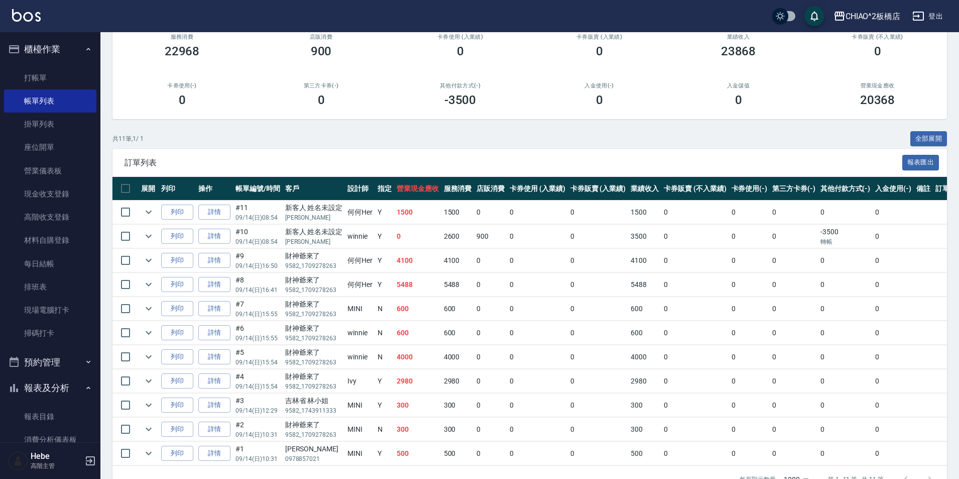
scroll to position [85, 0]
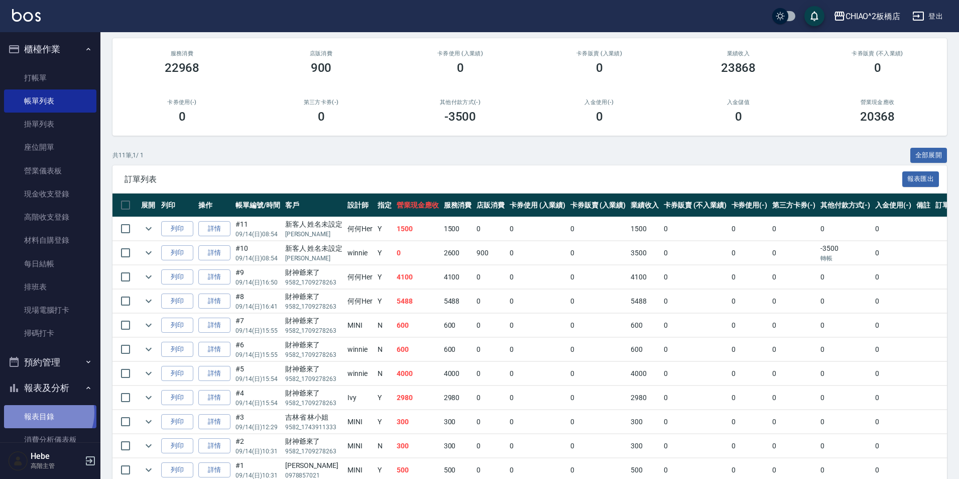
click at [44, 412] on link "報表目錄" at bounding box center [50, 416] width 92 height 23
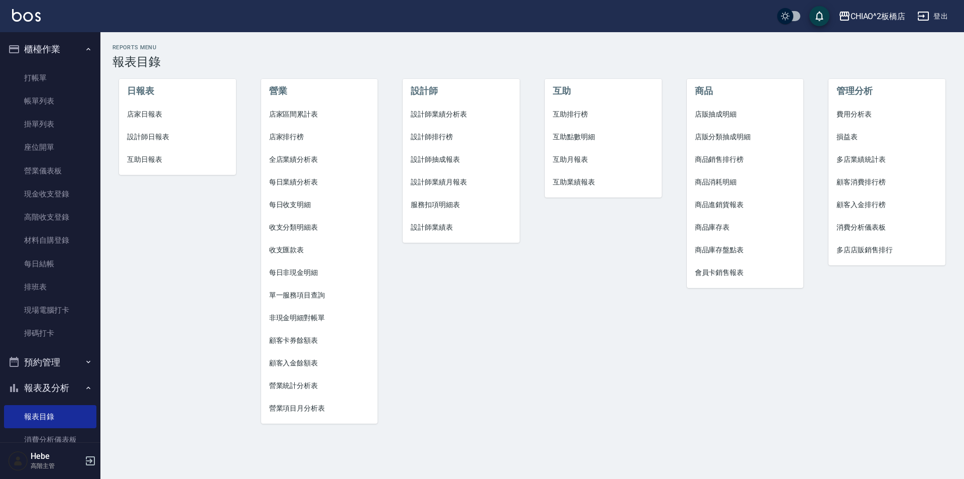
click at [168, 108] on li "店家日報表" at bounding box center [177, 114] width 117 height 23
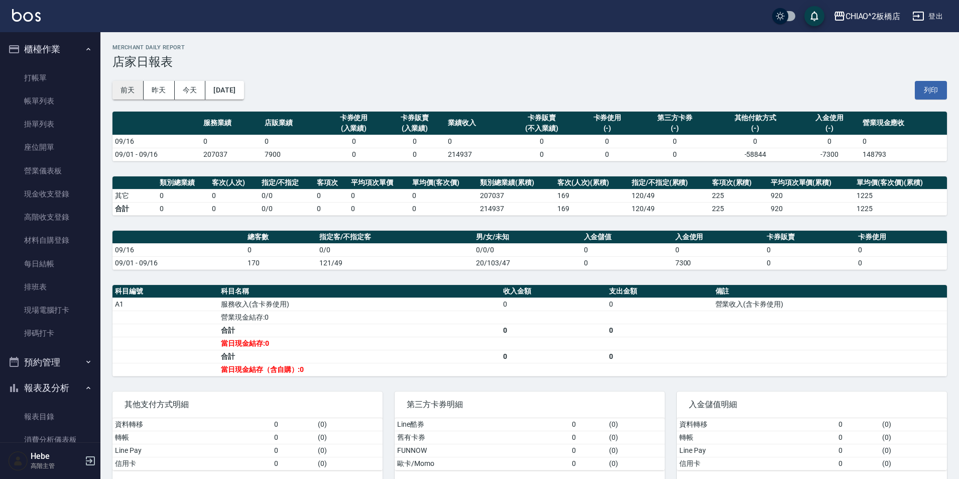
click at [125, 89] on button "前天" at bounding box center [127, 90] width 31 height 19
